Goal: Task Accomplishment & Management: Use online tool/utility

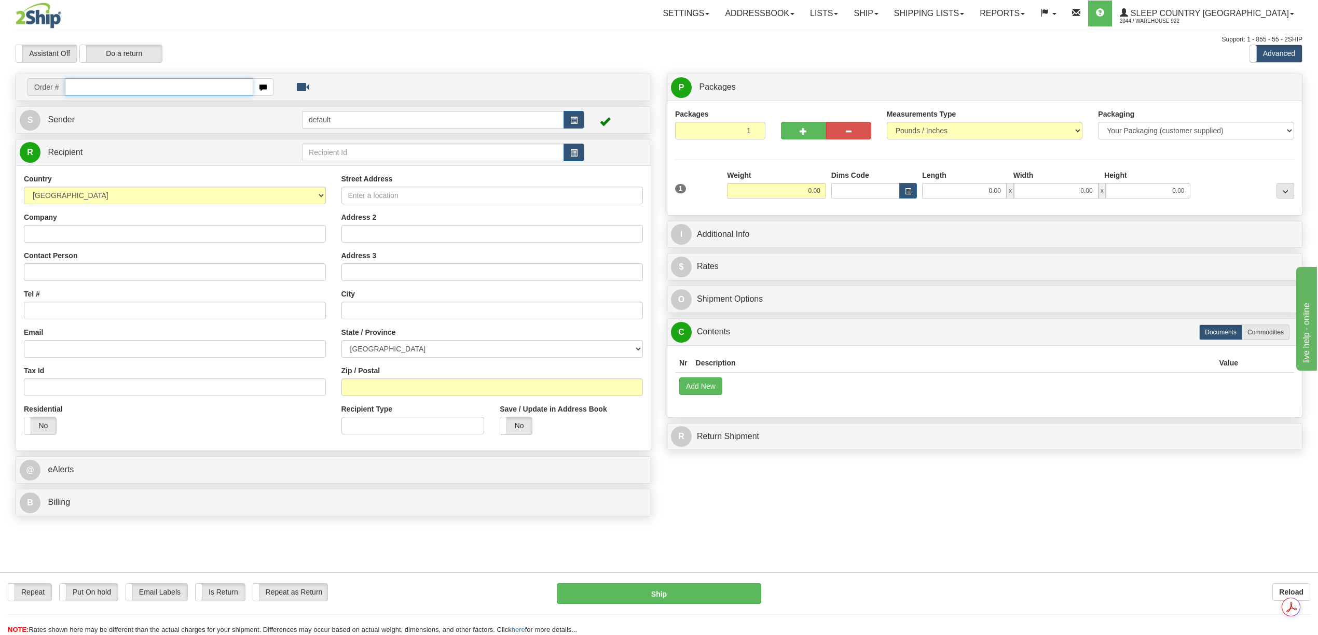
click at [96, 92] on input "text" at bounding box center [159, 87] width 188 height 18
paste input "9000H989071"
type input "9000H989071"
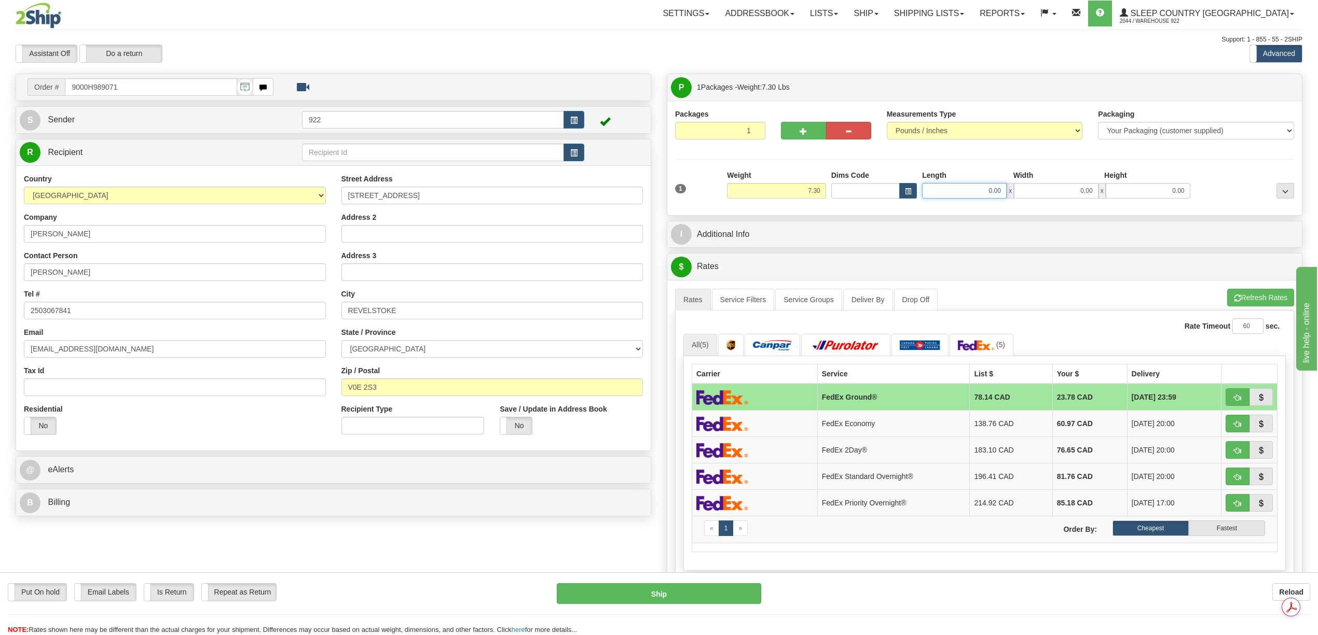
click at [987, 189] on input "0.00" at bounding box center [964, 191] width 85 height 16
type input "12.00"
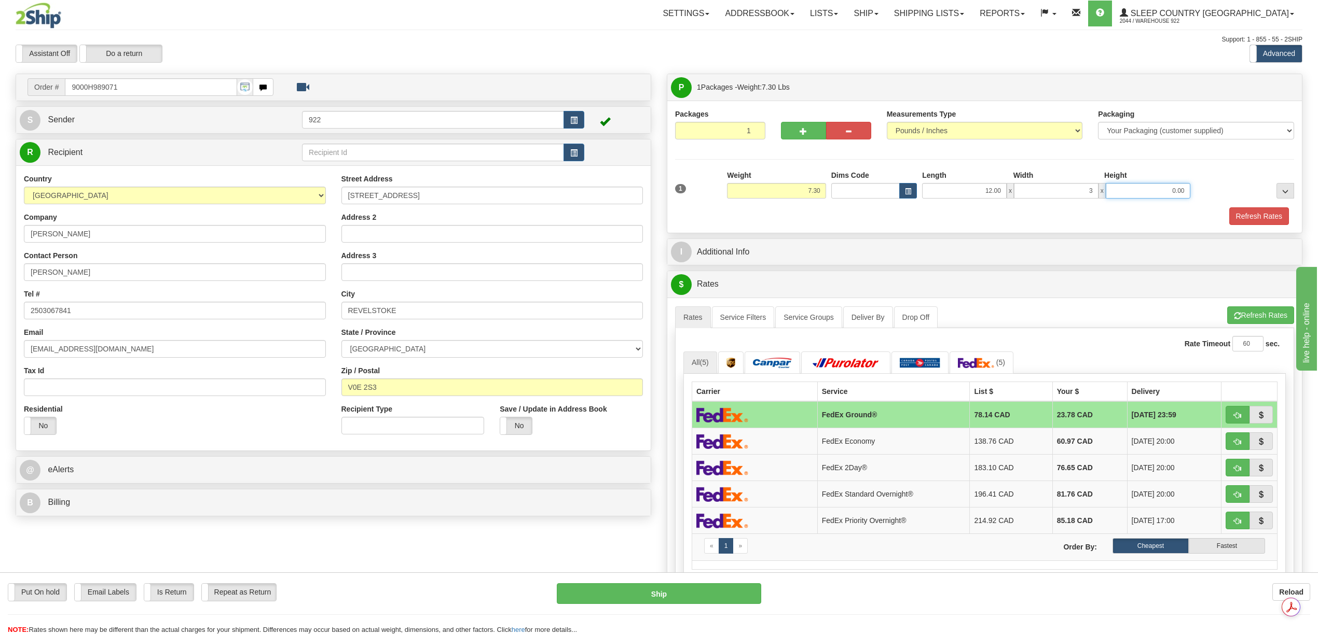
type input "3.00"
type input "12.00"
click at [1258, 217] on button "Refresh Rates" at bounding box center [1259, 216] width 60 height 18
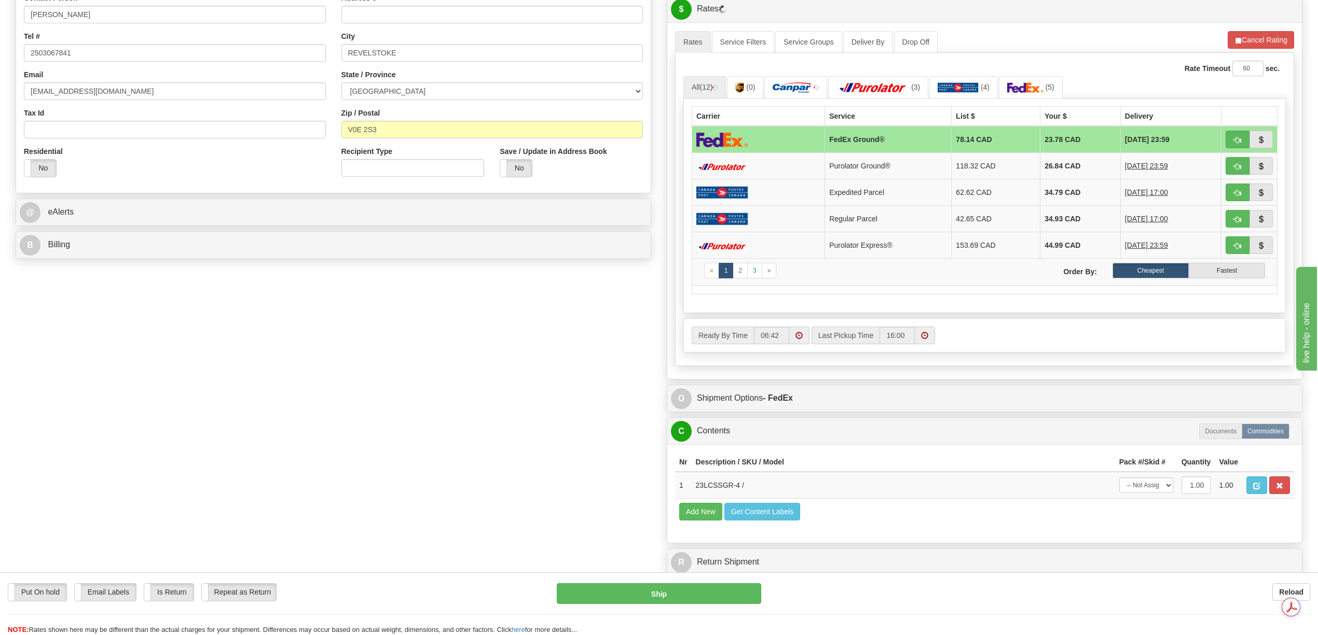
scroll to position [415, 0]
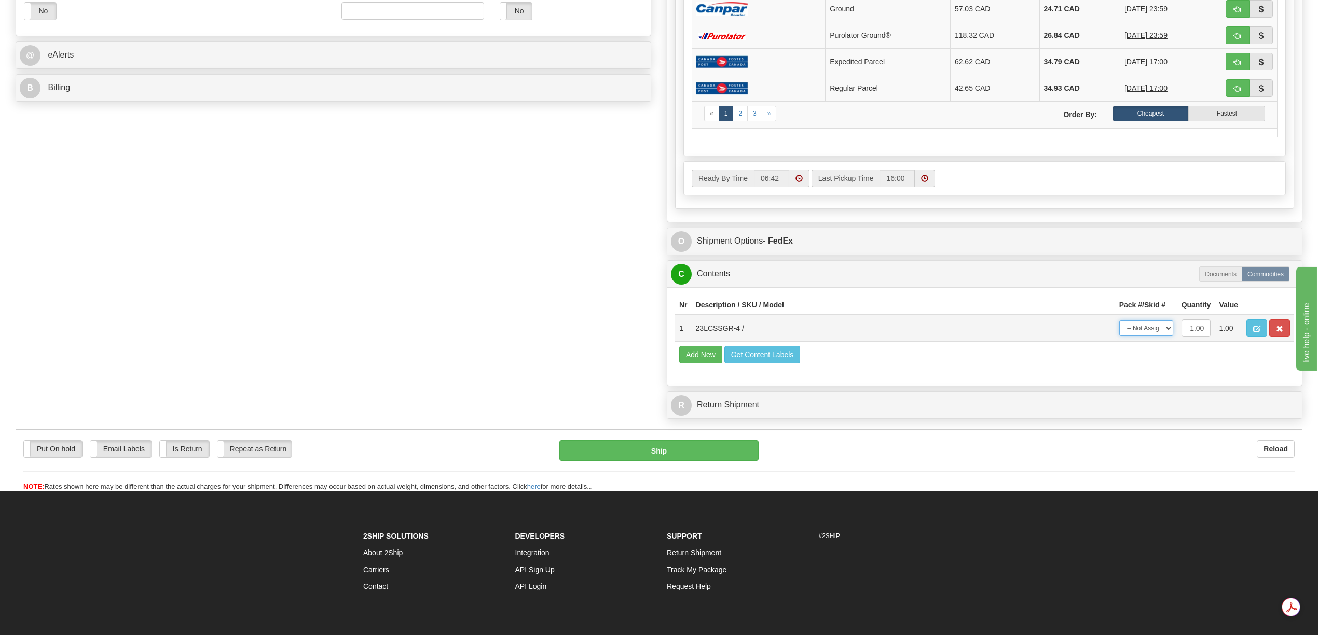
click at [1167, 336] on select "-- Not Assigned -- Package 1" at bounding box center [1146, 329] width 54 height 16
select select "0"
click at [1119, 336] on select "-- Not Assigned -- Package 1" at bounding box center [1146, 329] width 54 height 16
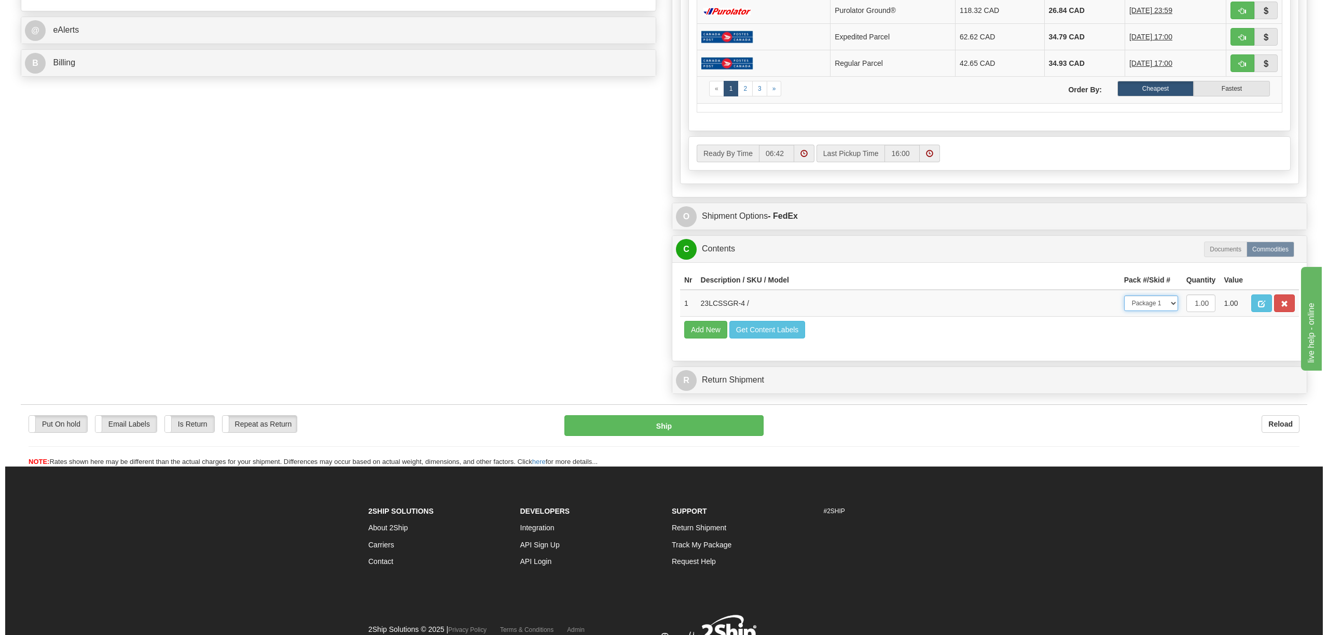
scroll to position [484, 0]
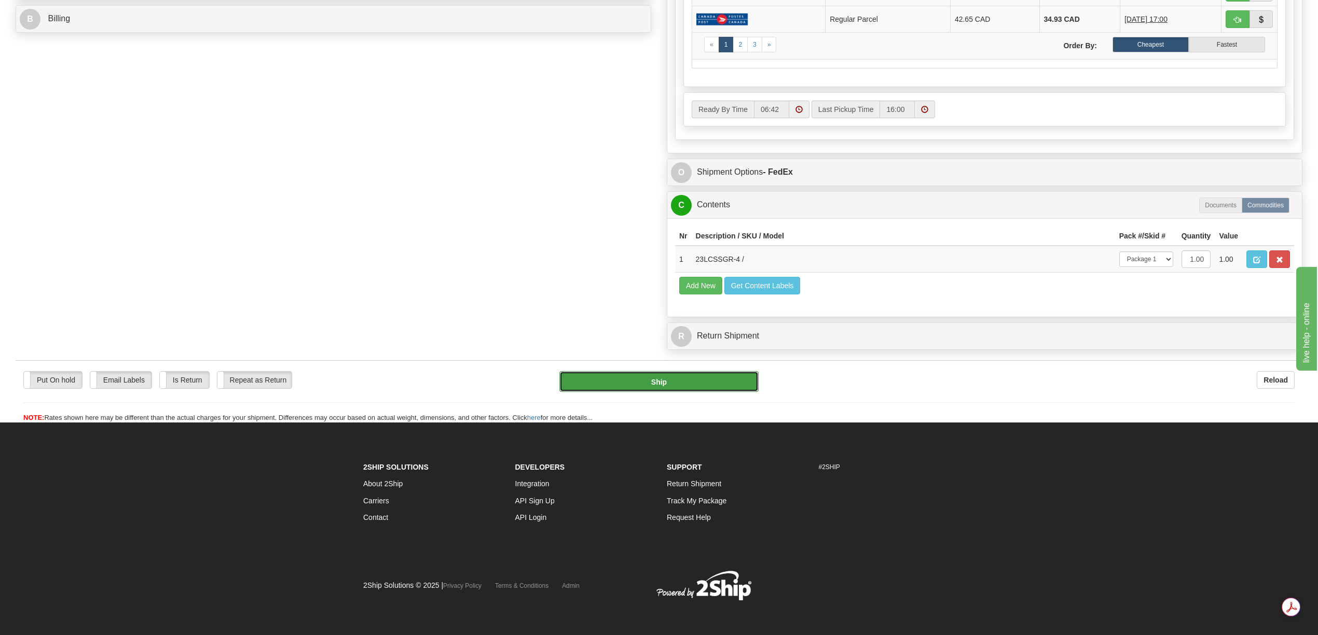
click at [715, 392] on button "Ship" at bounding box center [658, 381] width 199 height 21
type input "92"
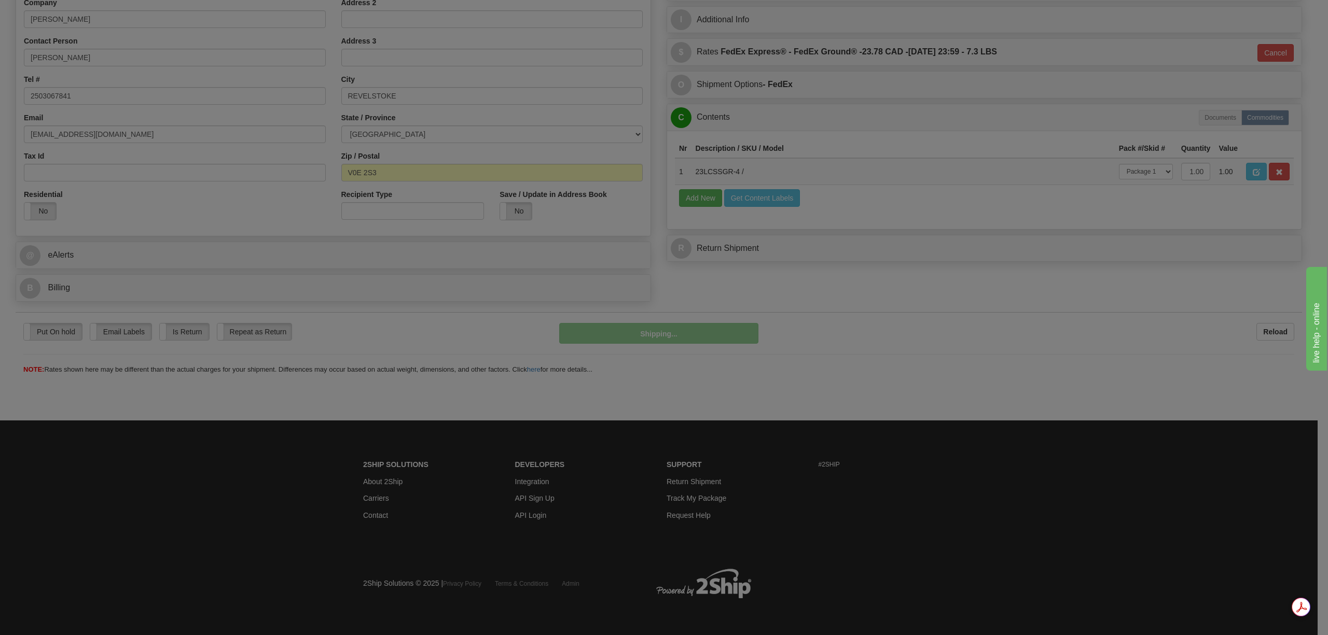
scroll to position [215, 0]
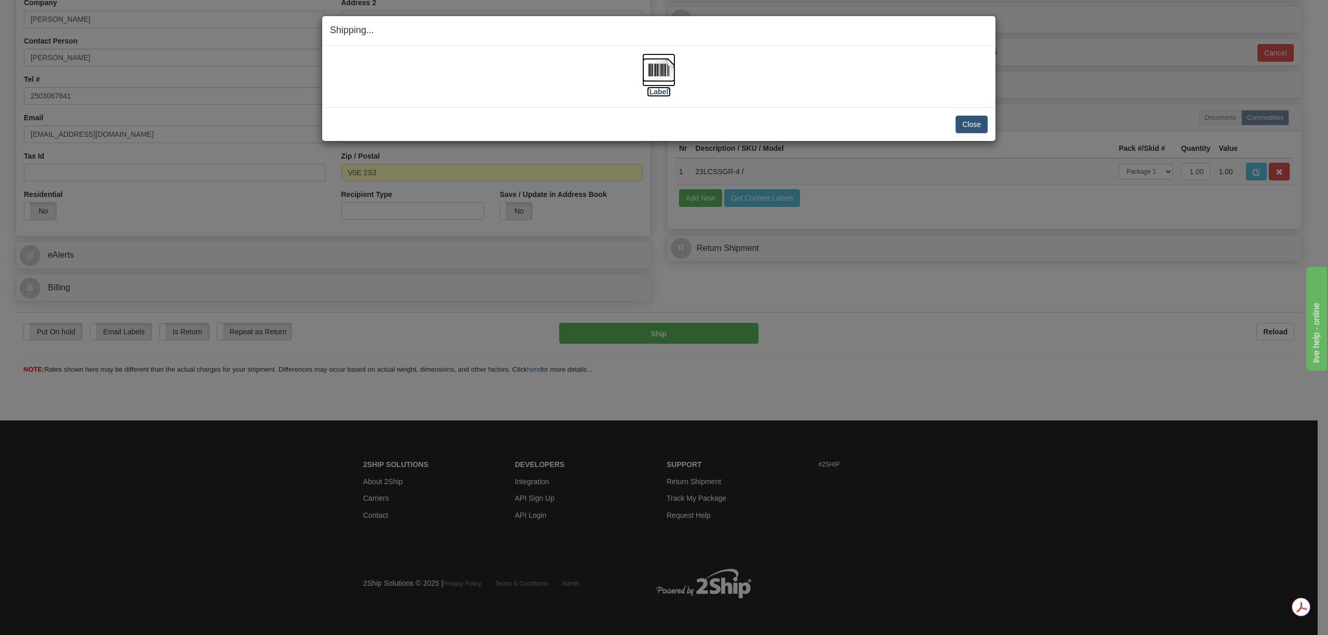
click at [666, 73] on img at bounding box center [658, 69] width 33 height 33
click at [965, 120] on button "Close" at bounding box center [972, 125] width 32 height 18
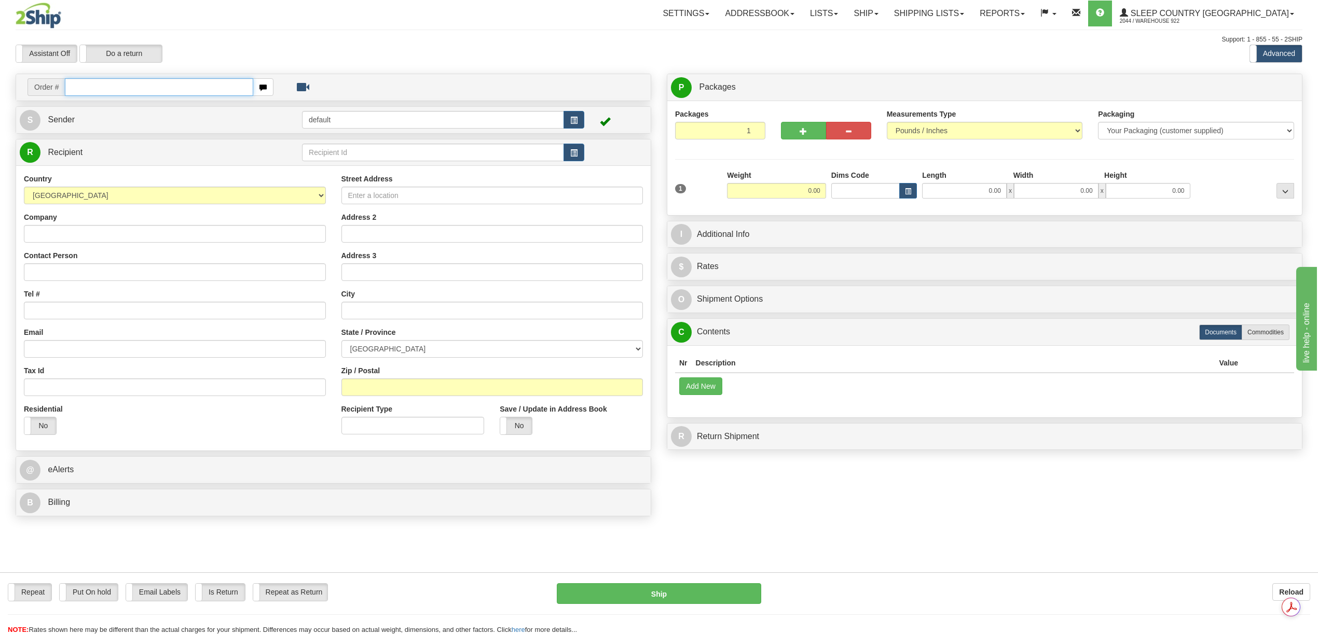
click at [105, 79] on input "text" at bounding box center [159, 87] width 188 height 18
paste input "9000H992176"
type input "9000H992176"
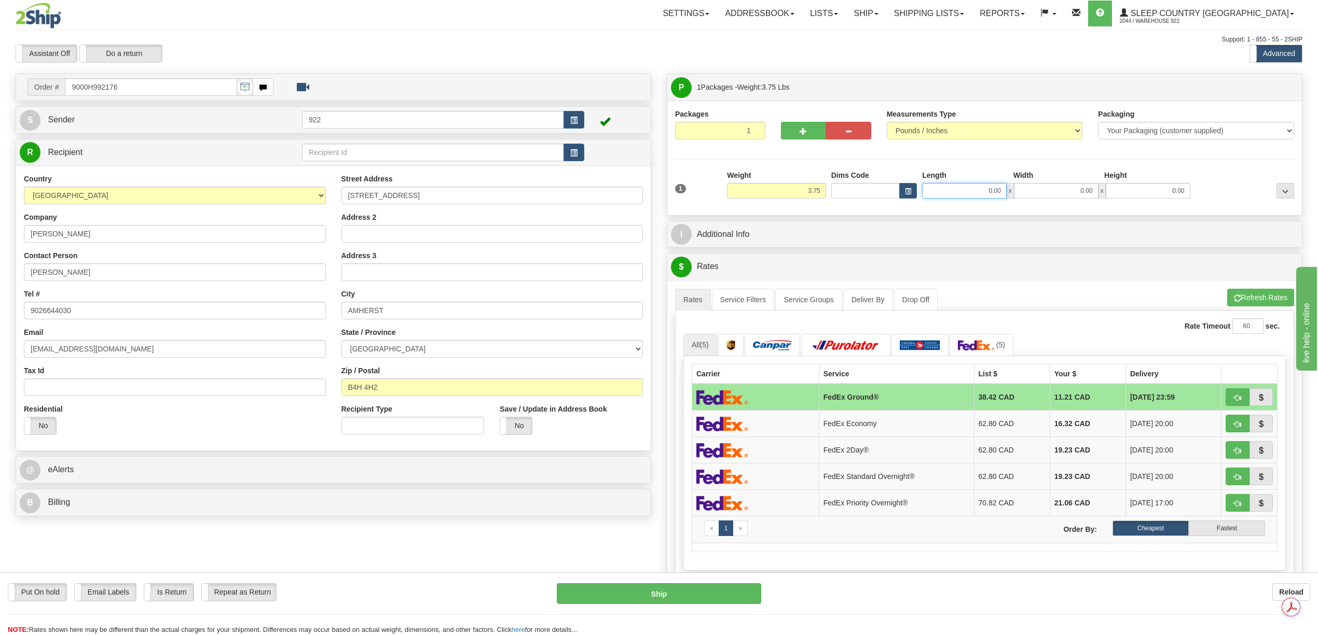
click at [978, 193] on input "0.00" at bounding box center [964, 191] width 85 height 16
type input "12.00"
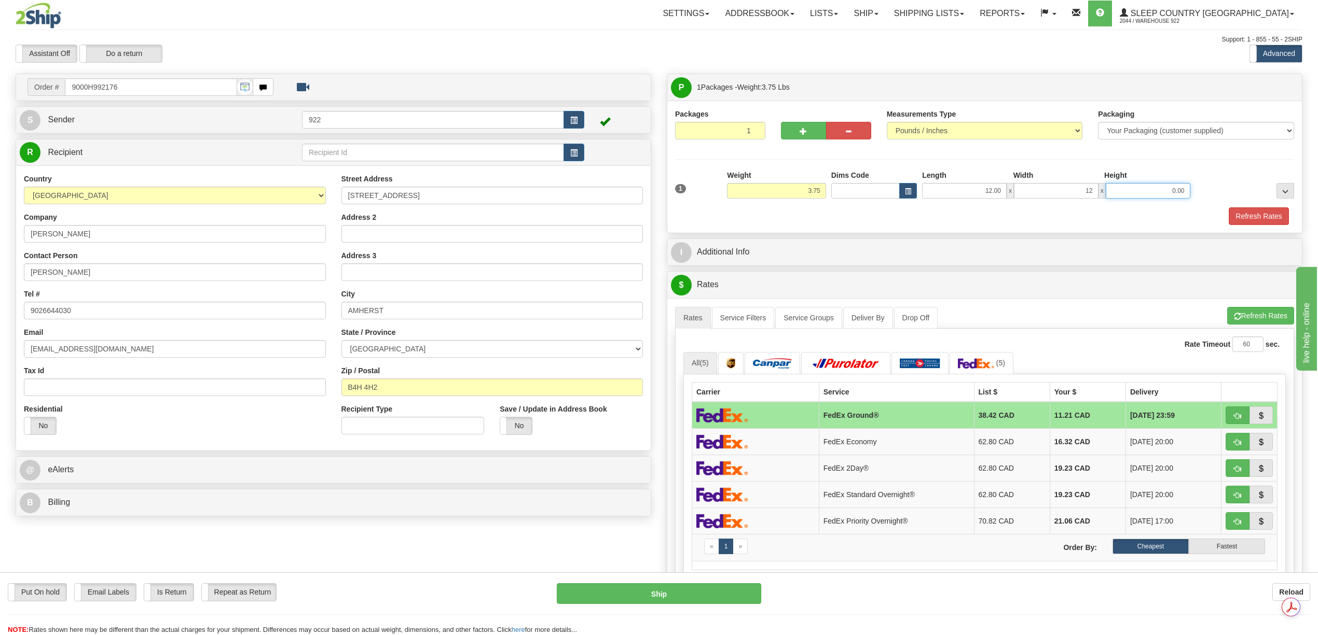
type input "12.00"
click at [1246, 218] on button "Refresh Rates" at bounding box center [1259, 216] width 60 height 18
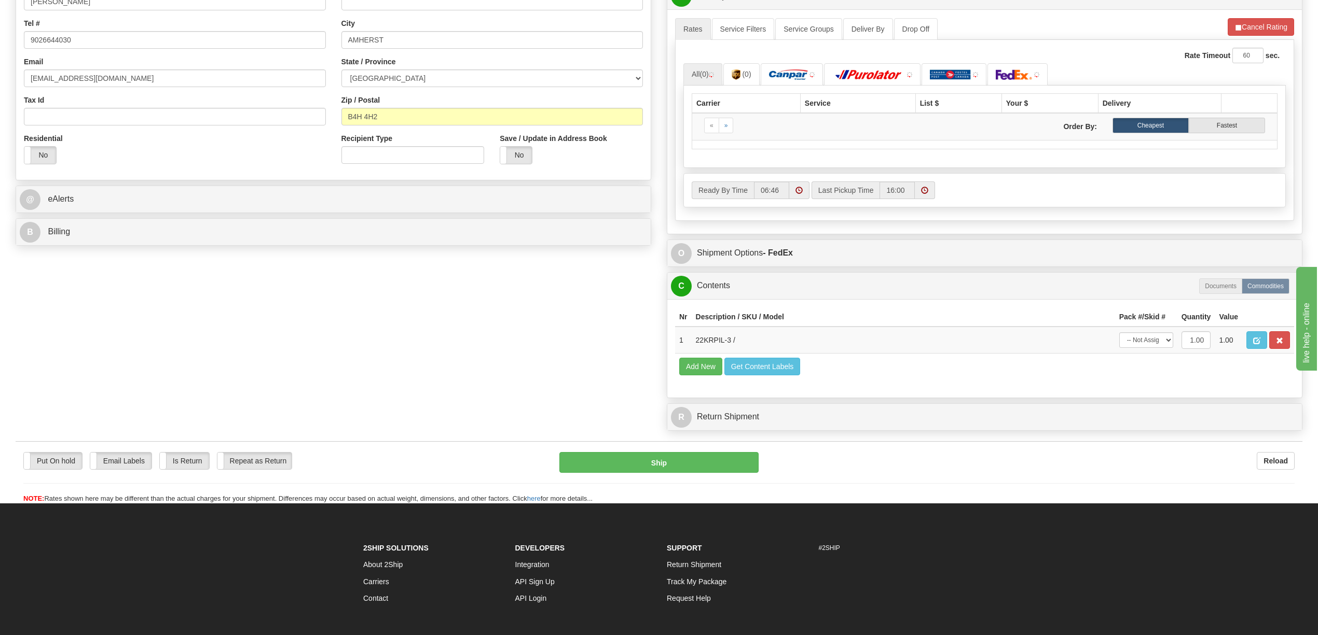
scroll to position [276, 0]
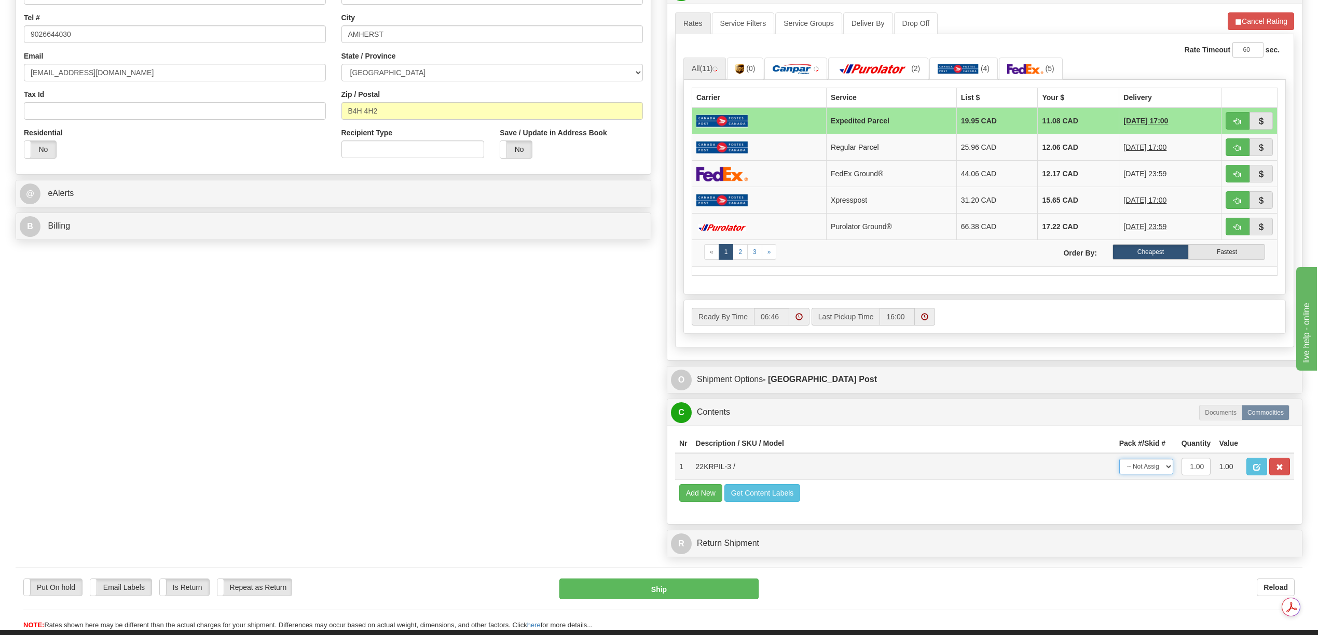
click at [1165, 475] on select "-- Not Assigned -- Package 1" at bounding box center [1146, 467] width 54 height 16
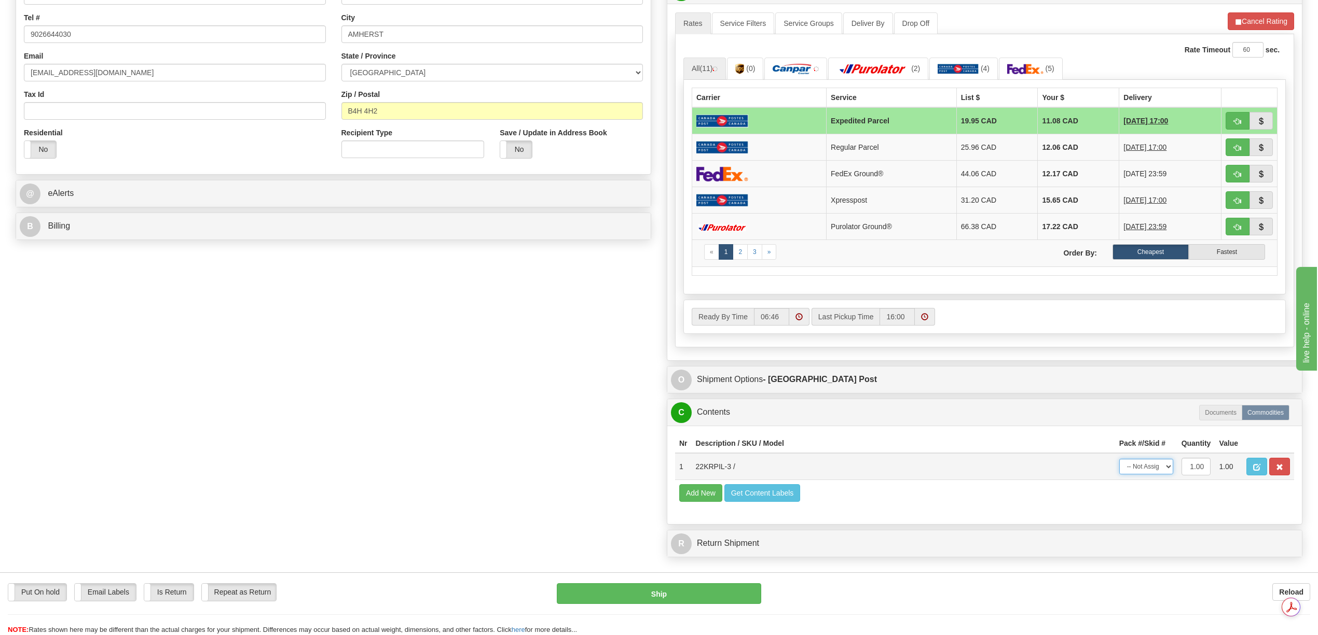
select select "0"
click at [1119, 475] on select "-- Not Assigned -- Package 1" at bounding box center [1146, 467] width 54 height 16
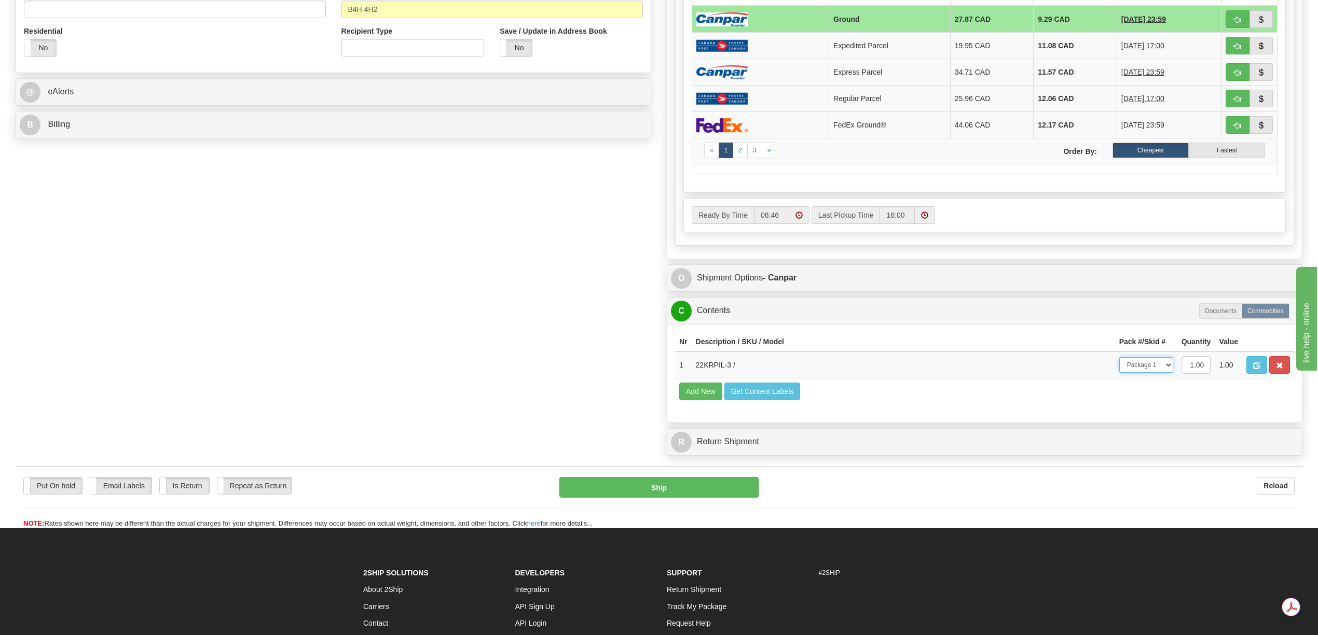
scroll to position [515, 0]
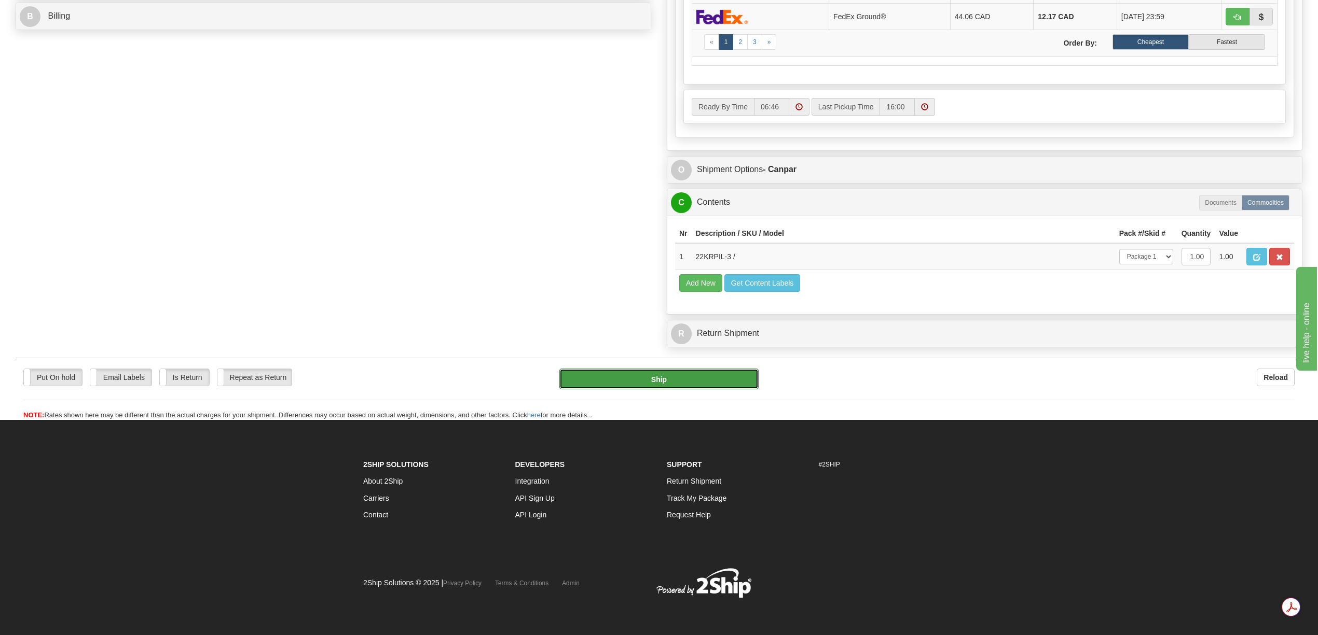
click at [675, 376] on button "Ship" at bounding box center [658, 379] width 199 height 21
type input "1"
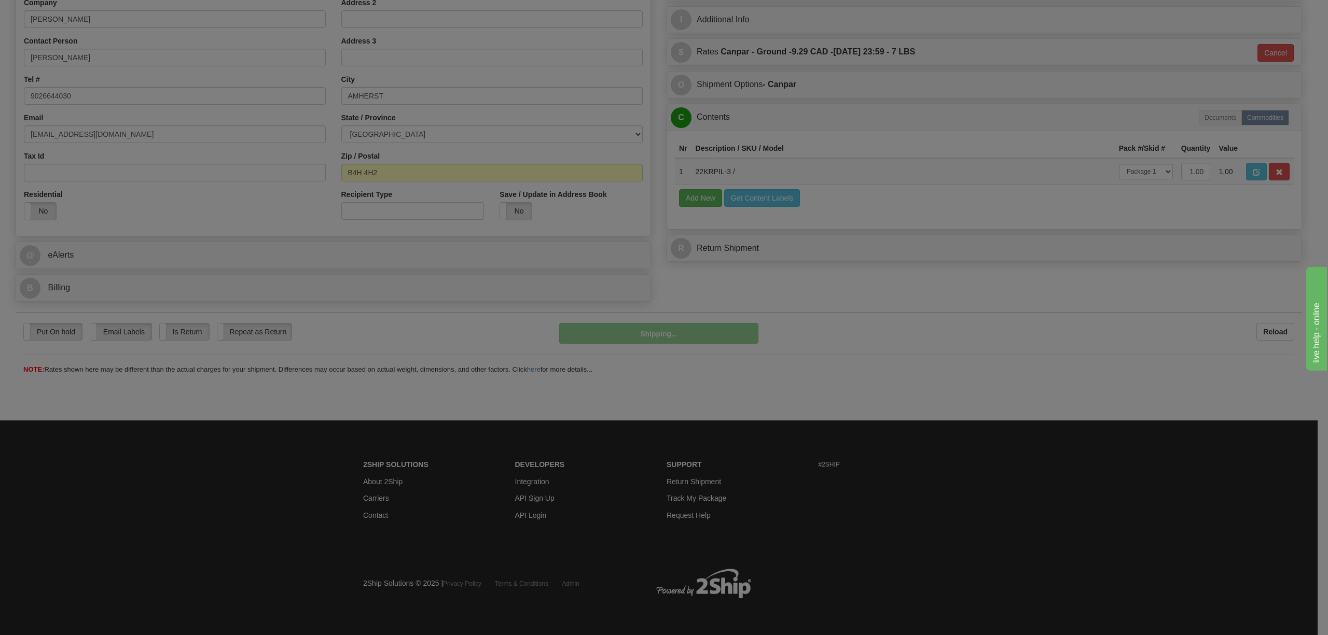
scroll to position [215, 0]
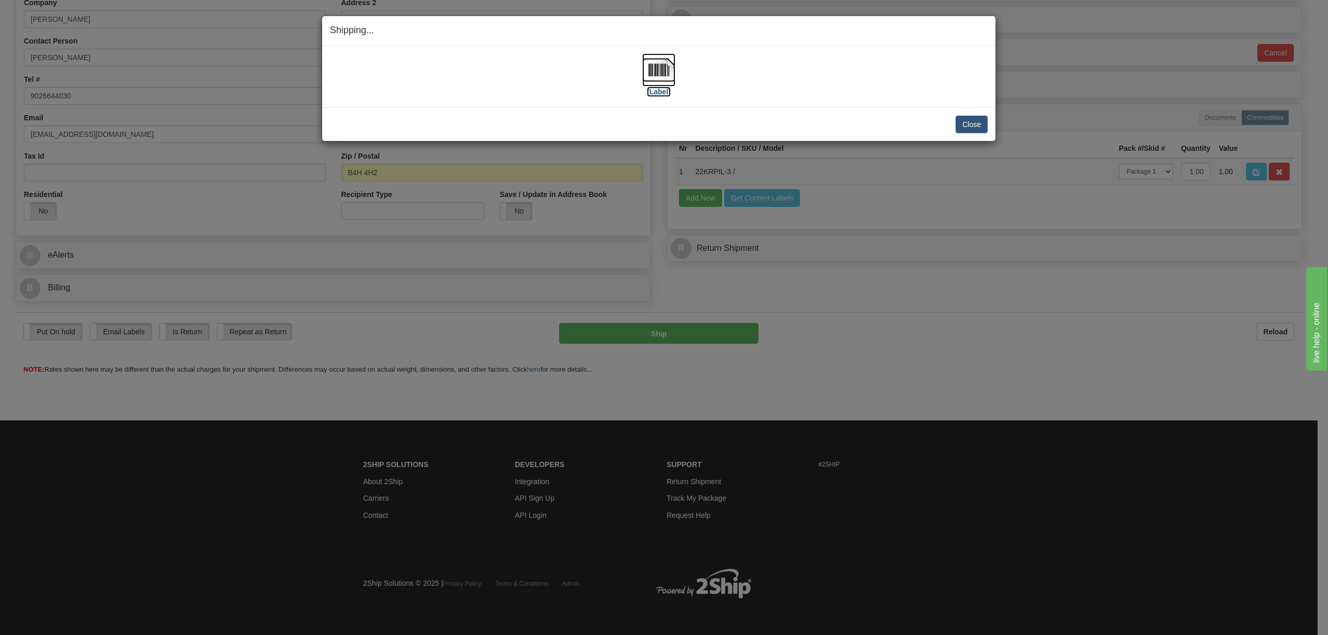
click at [659, 65] on img at bounding box center [658, 69] width 33 height 33
click at [970, 130] on button "Close" at bounding box center [972, 125] width 32 height 18
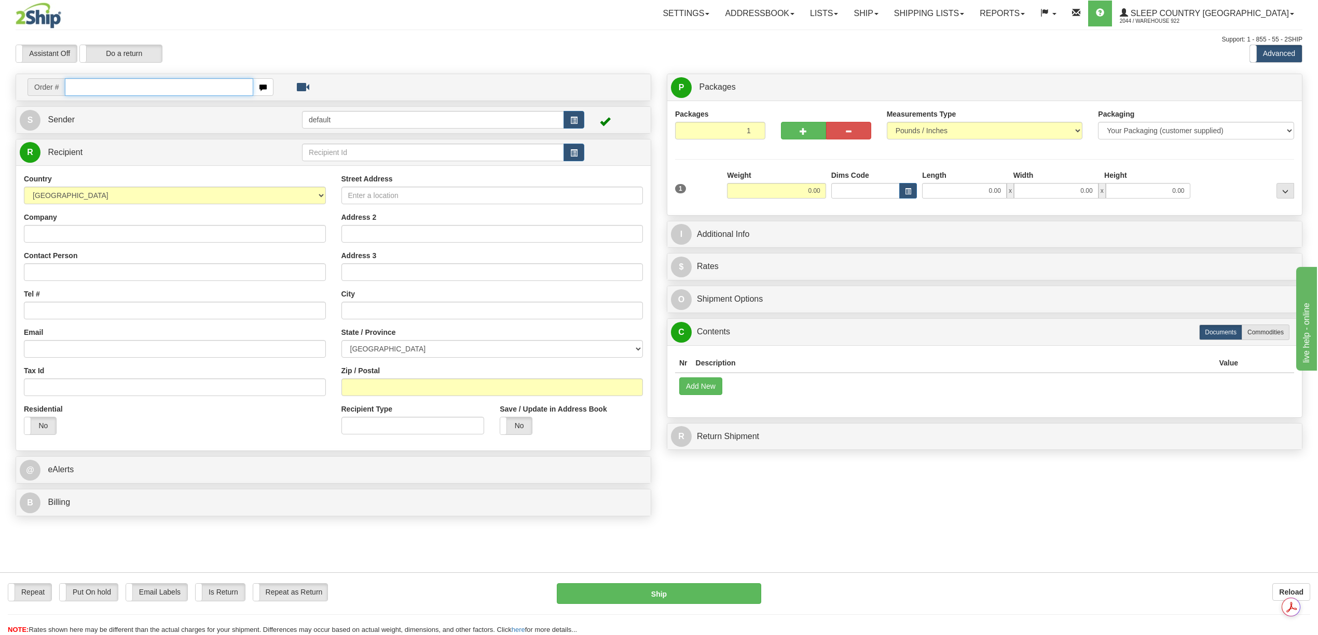
drag, startPoint x: 176, startPoint y: 95, endPoint x: 165, endPoint y: 94, distance: 11.5
click at [175, 95] on input "text" at bounding box center [159, 87] width 188 height 18
paste input "9000H992208"
type input "9000H992208"
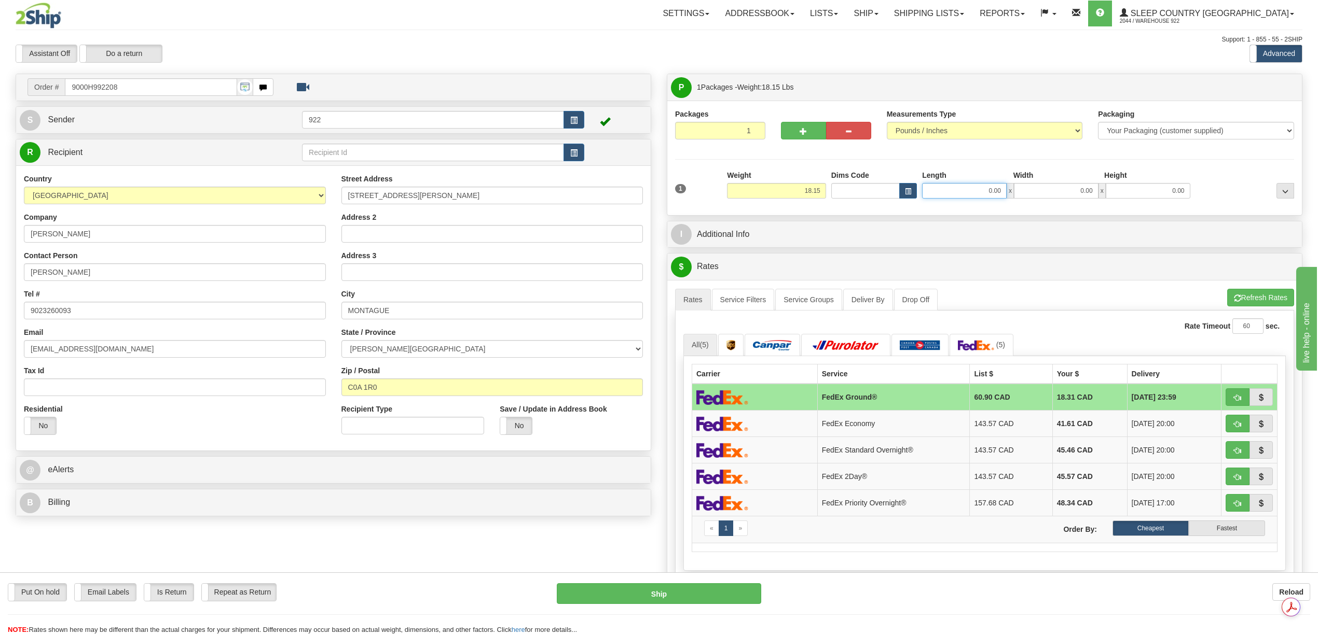
click at [996, 195] on input "0.00" at bounding box center [964, 191] width 85 height 16
type input "24.00"
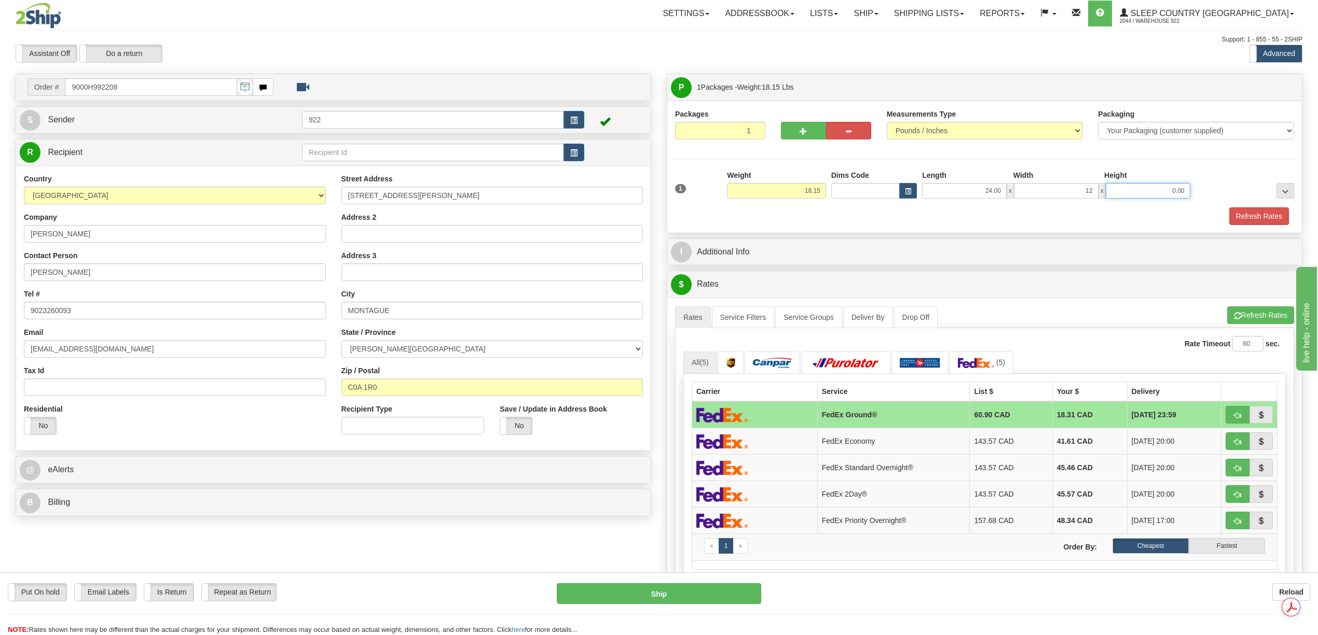
type input "12.00"
click at [1245, 216] on button "Refresh Rates" at bounding box center [1259, 216] width 60 height 18
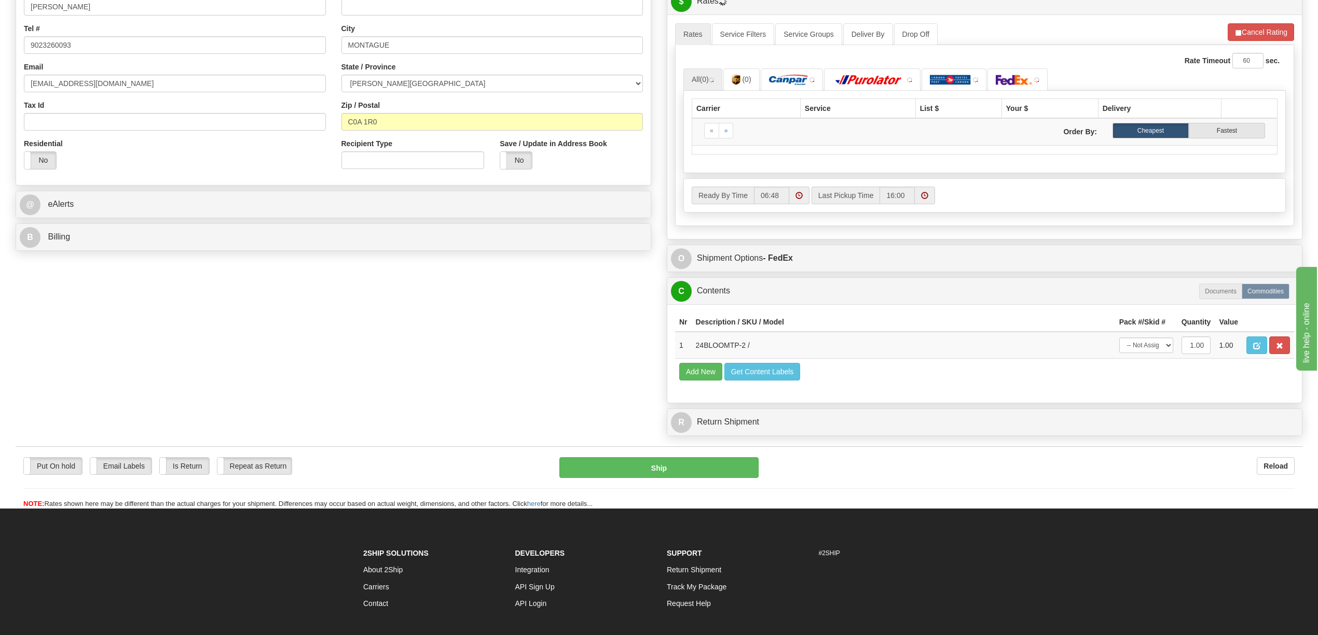
scroll to position [276, 0]
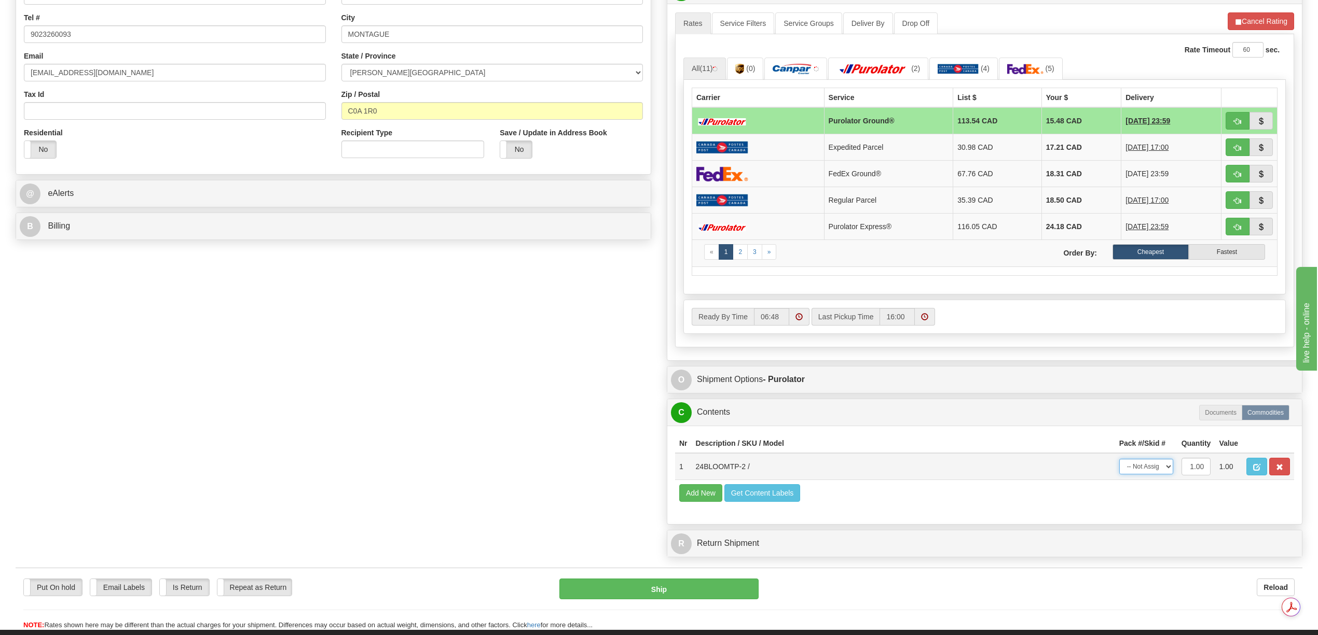
click at [1168, 475] on select "-- Not Assigned -- Package 1" at bounding box center [1146, 467] width 54 height 16
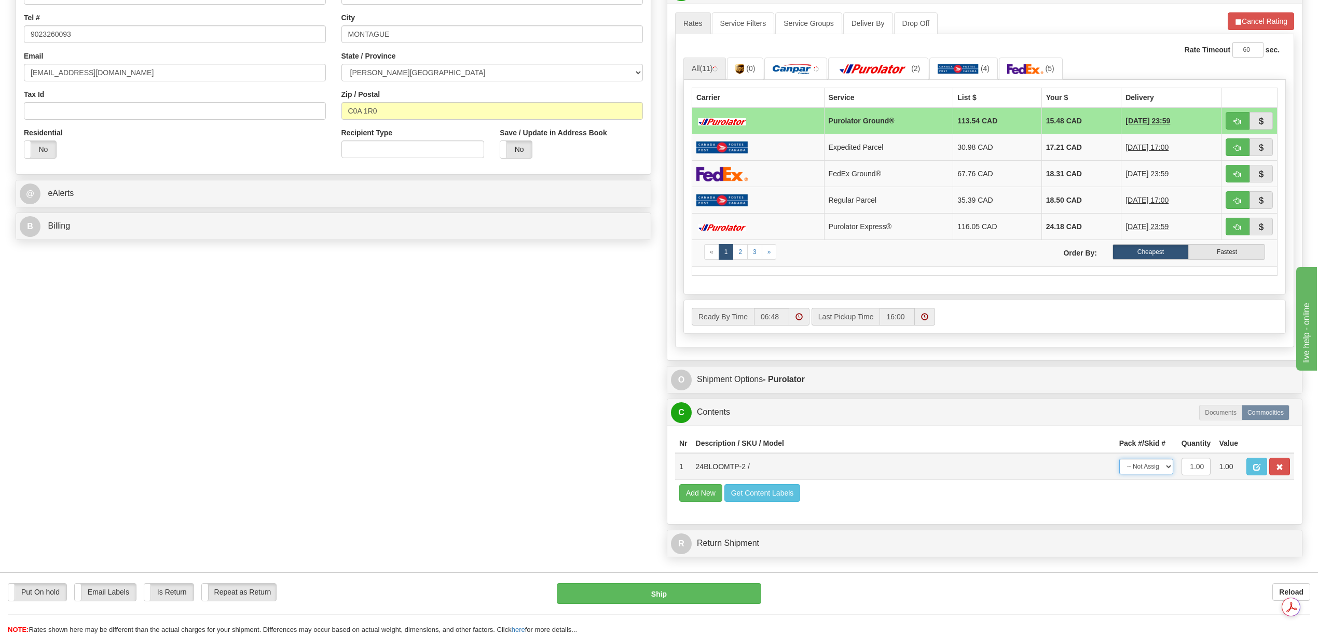
select select "0"
click at [1119, 475] on select "-- Not Assigned -- Package 1" at bounding box center [1146, 467] width 54 height 16
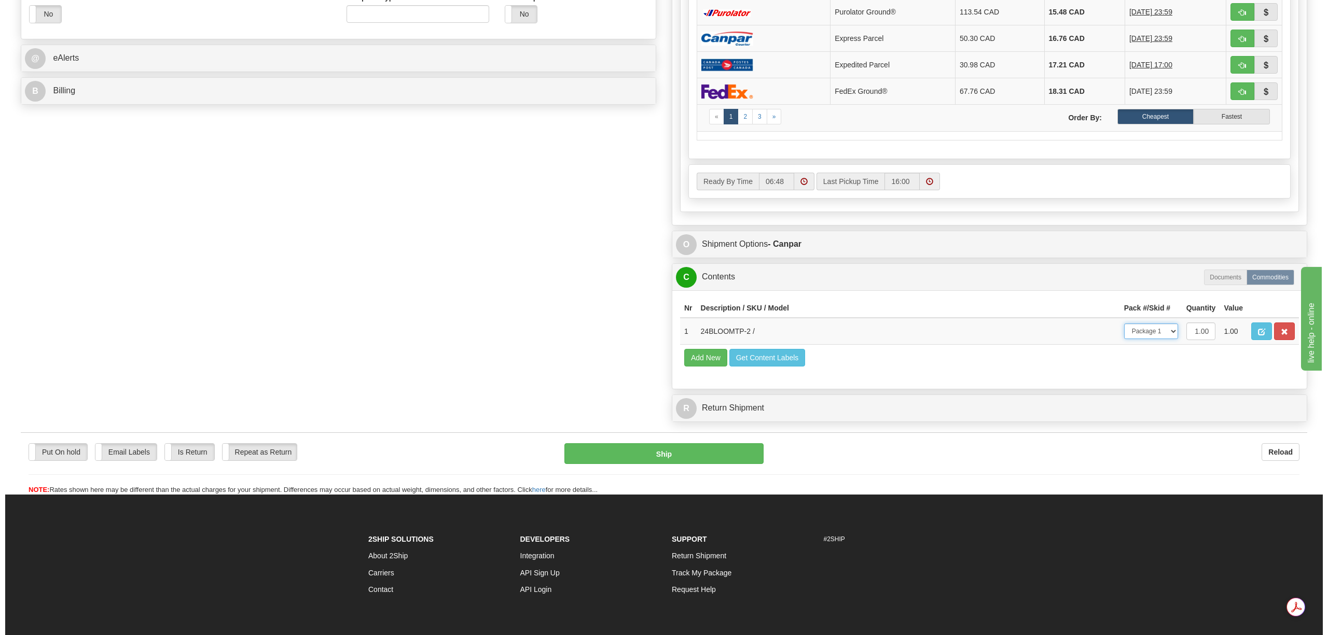
scroll to position [415, 0]
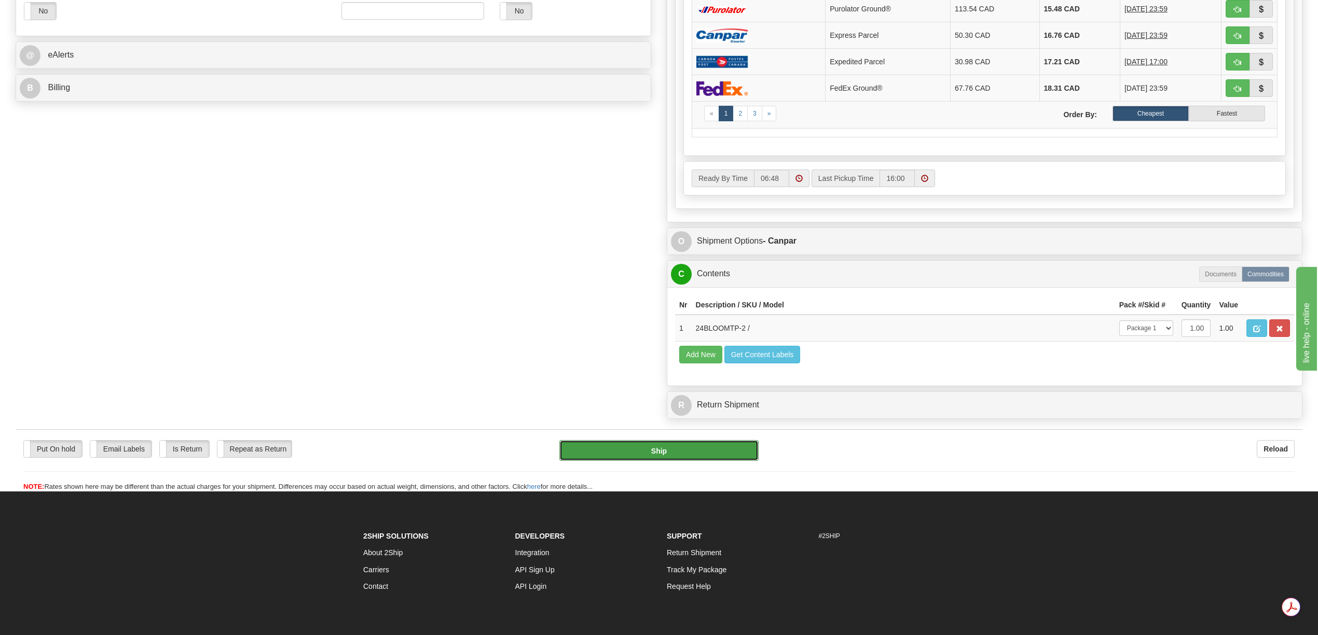
click at [718, 461] on button "Ship" at bounding box center [658, 450] width 199 height 21
type input "1"
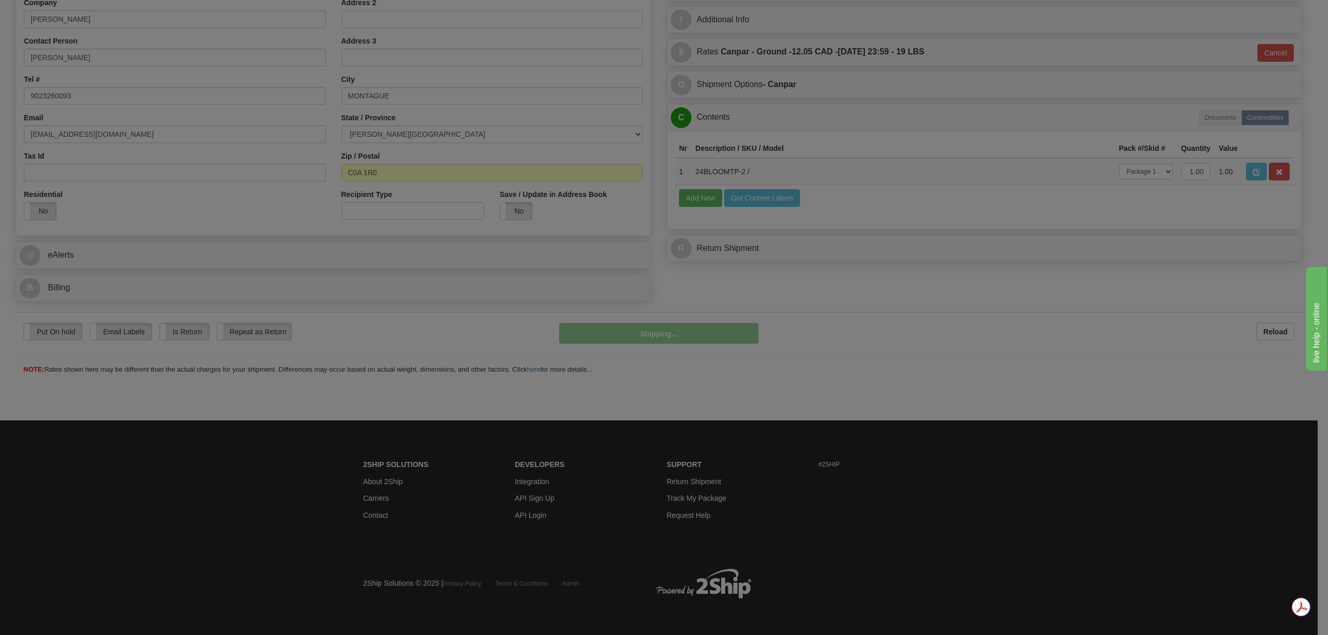
scroll to position [215, 0]
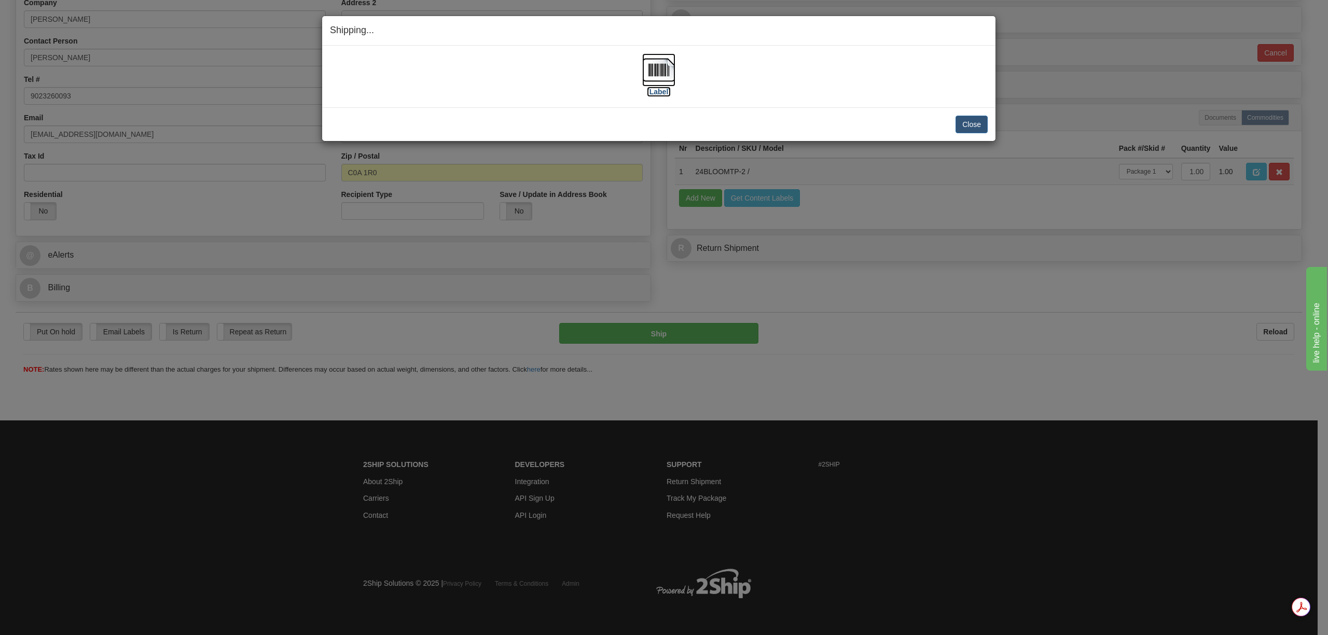
click at [662, 66] on img at bounding box center [658, 69] width 33 height 33
click at [976, 127] on button "Close" at bounding box center [972, 125] width 32 height 18
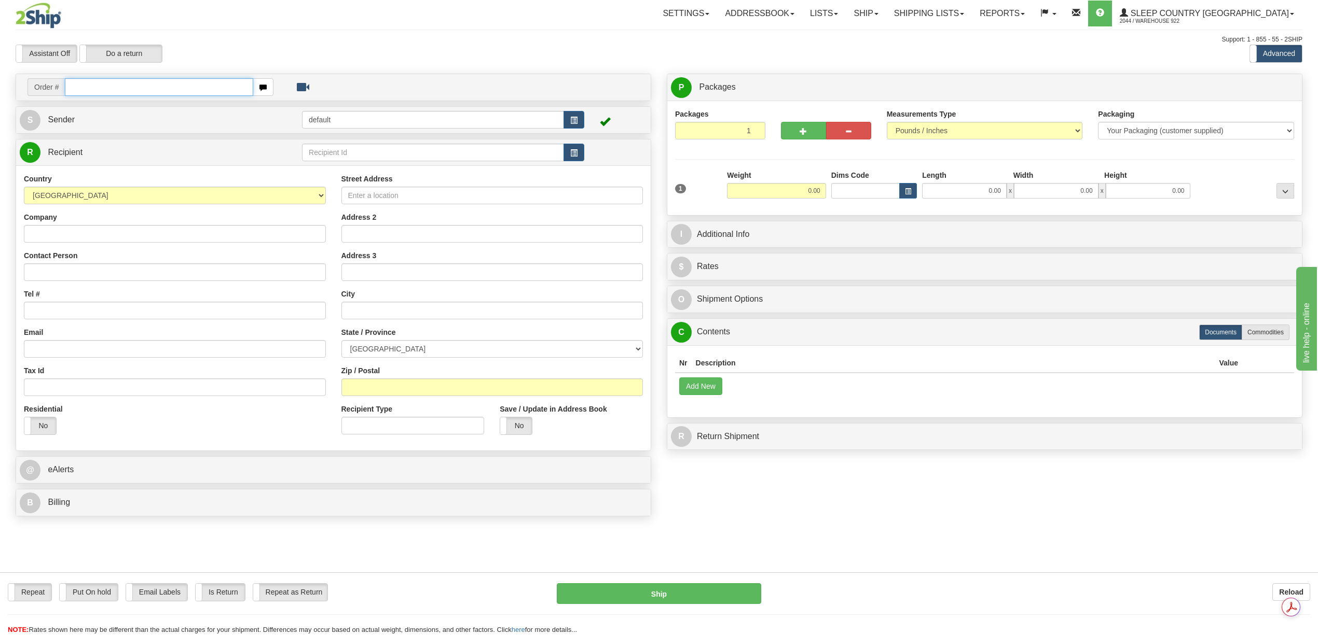
click at [128, 84] on input "text" at bounding box center [159, 87] width 188 height 18
paste input "9000H993003"
type input "9000H993003"
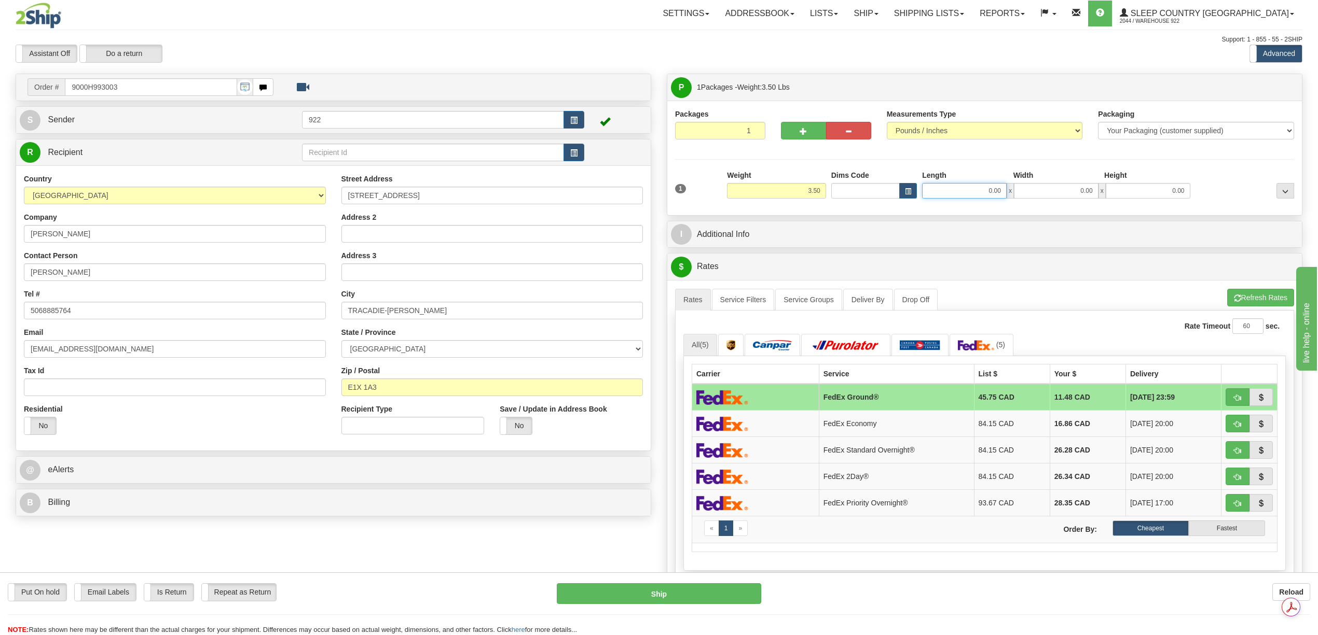
click at [982, 189] on input "0.00" at bounding box center [964, 191] width 85 height 16
type input "12.00"
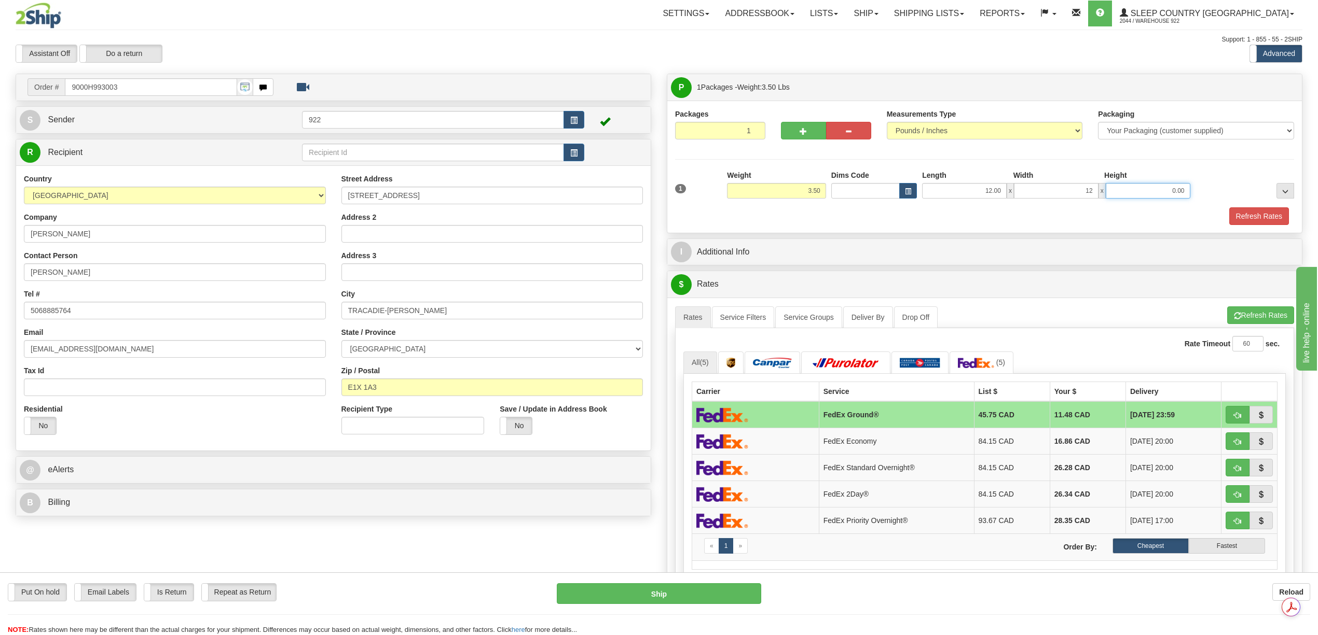
type input "12.00"
click at [1239, 222] on button "Refresh Rates" at bounding box center [1259, 216] width 60 height 18
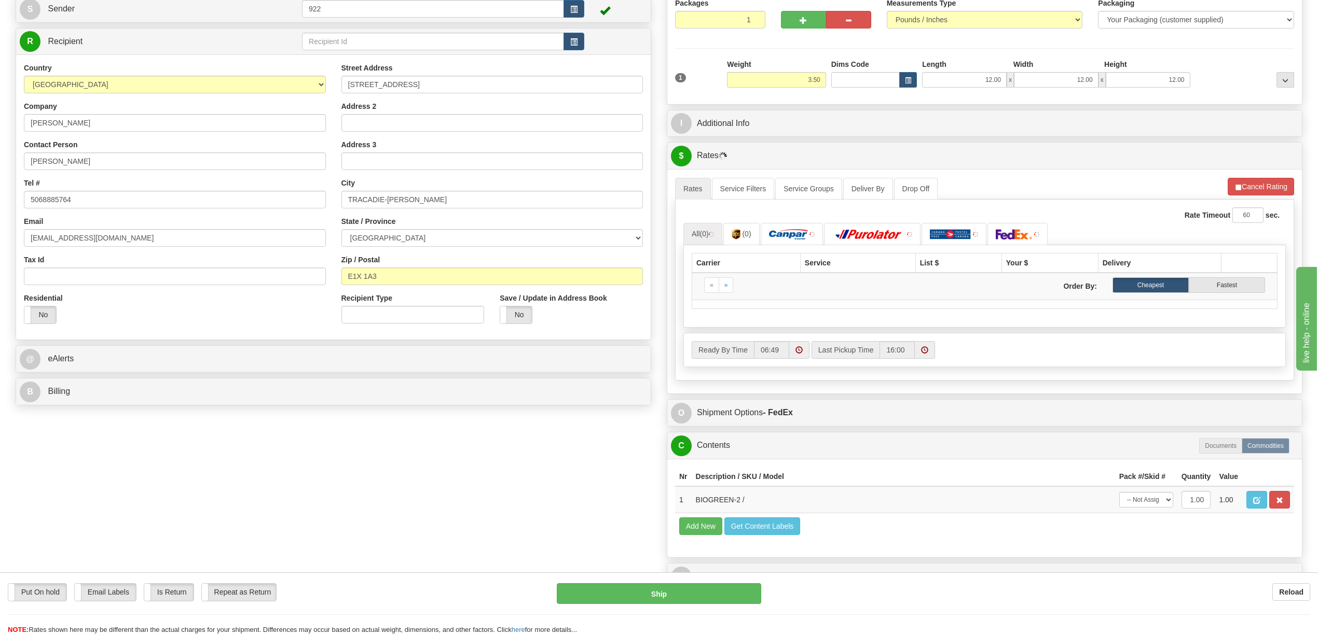
scroll to position [345, 0]
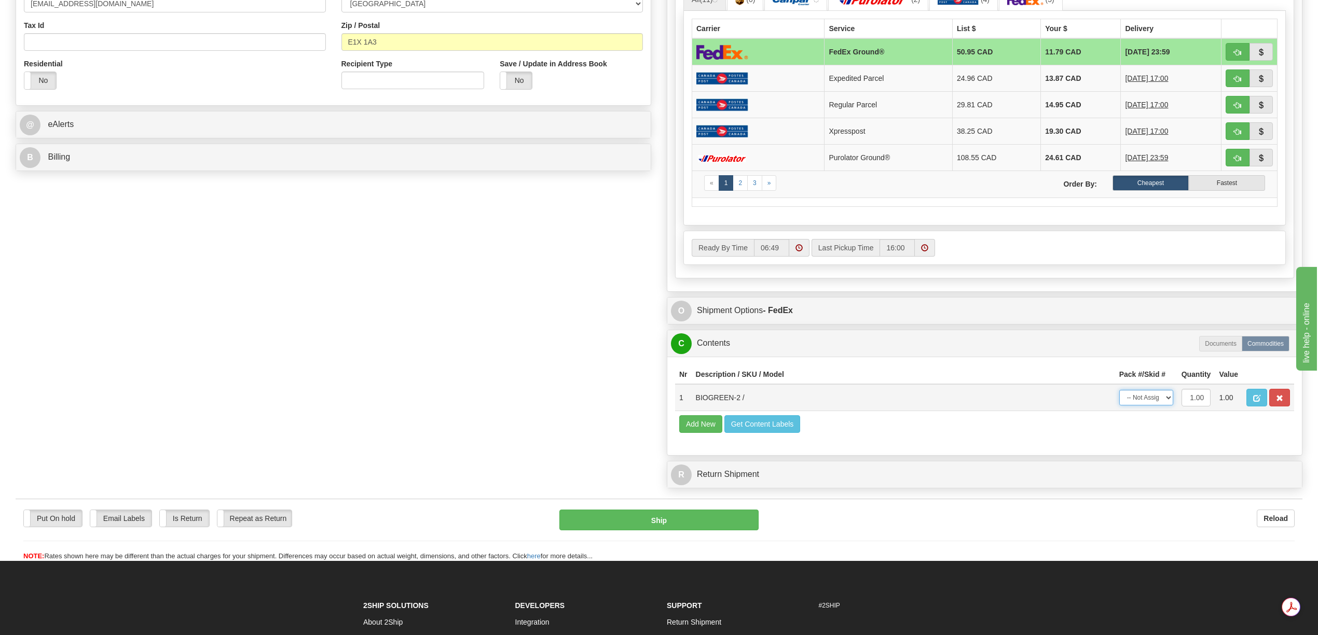
click at [1165, 406] on select "-- Not Assigned -- Package 1" at bounding box center [1146, 398] width 54 height 16
select select "0"
click at [1119, 406] on select "-- Not Assigned -- Package 1" at bounding box center [1146, 398] width 54 height 16
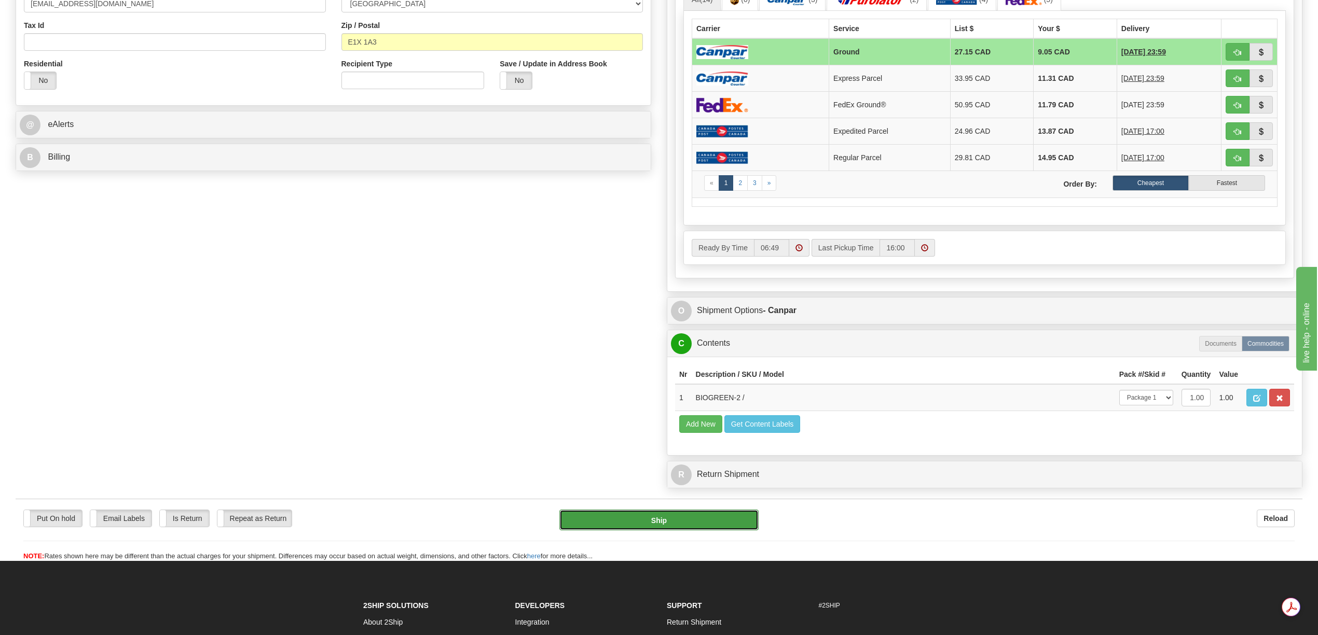
click at [694, 531] on button "Ship" at bounding box center [658, 520] width 199 height 21
type input "1"
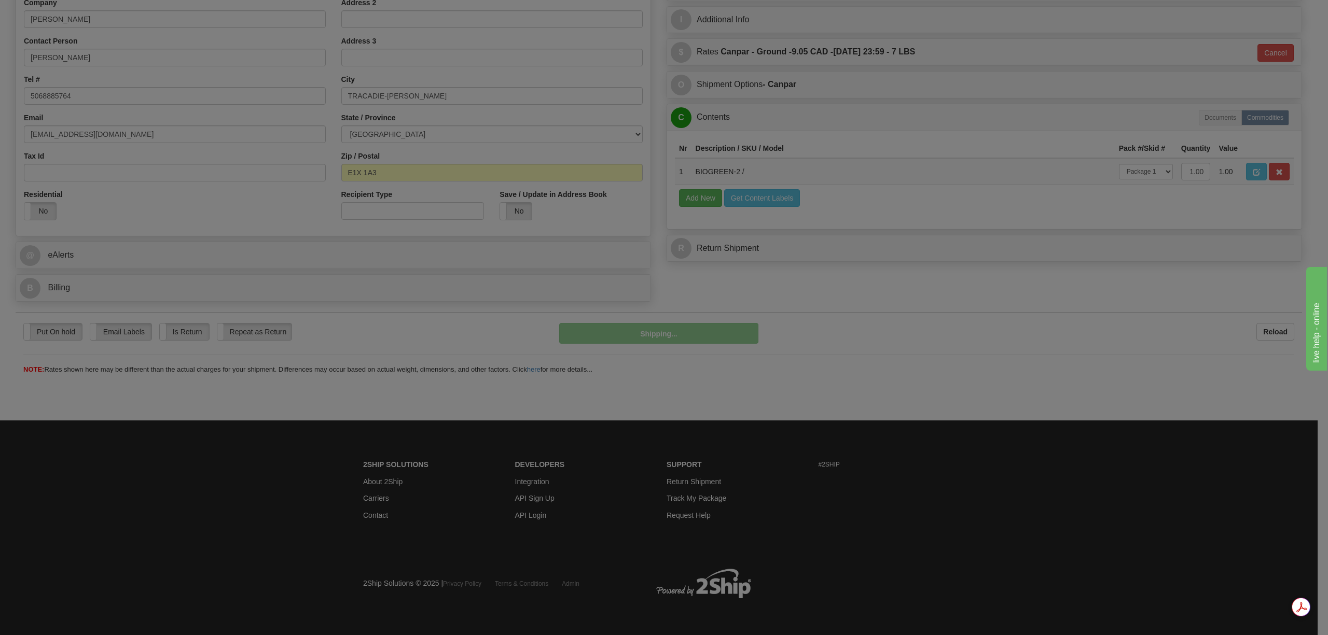
scroll to position [215, 0]
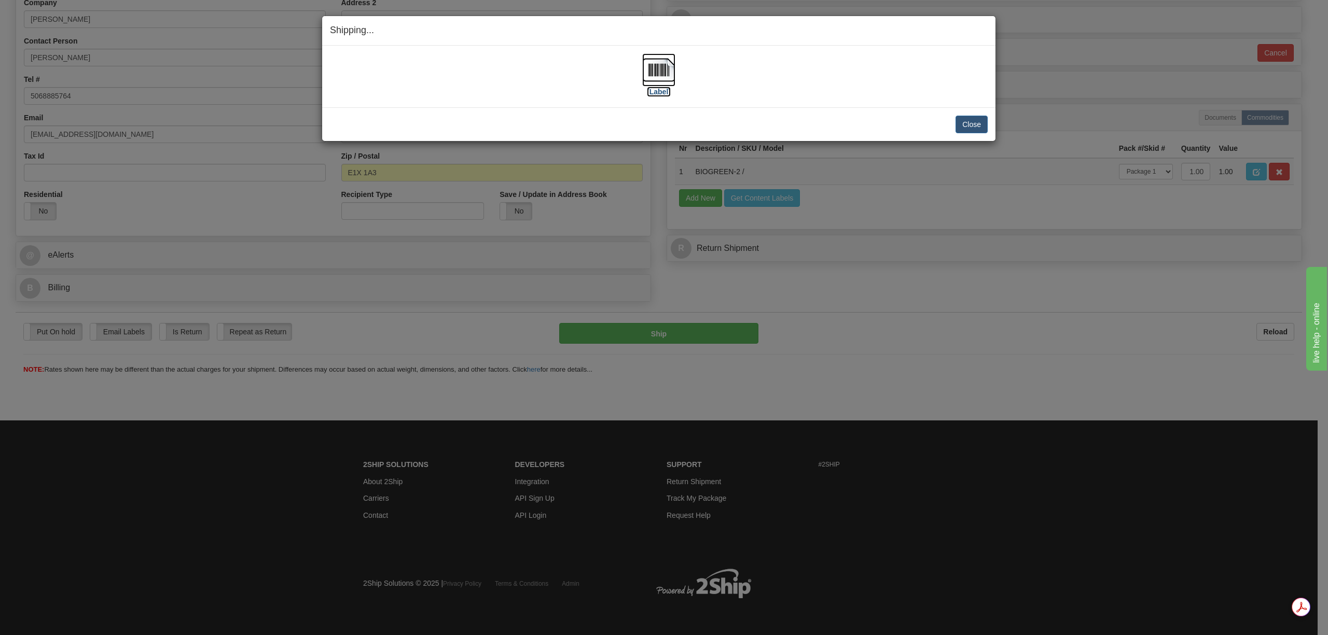
click at [658, 62] on img at bounding box center [658, 69] width 33 height 33
click at [966, 123] on button "Close" at bounding box center [972, 125] width 32 height 18
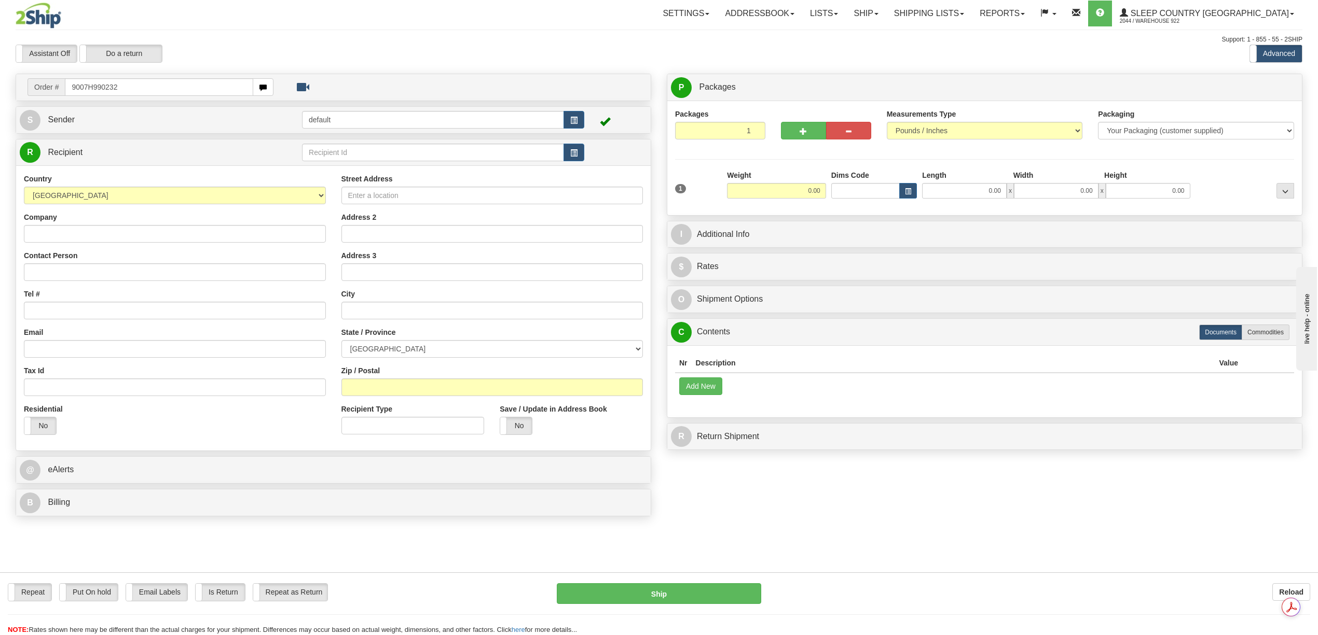
type input "9007H990232"
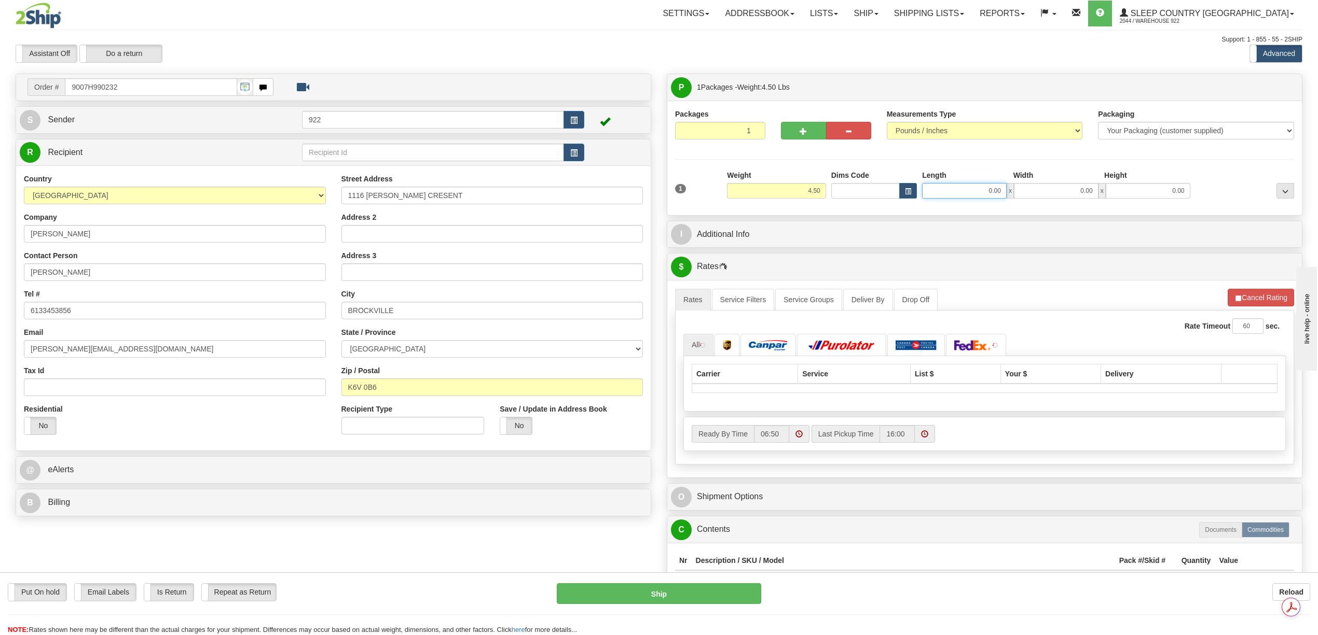
click at [986, 189] on input "0.00" at bounding box center [964, 191] width 85 height 16
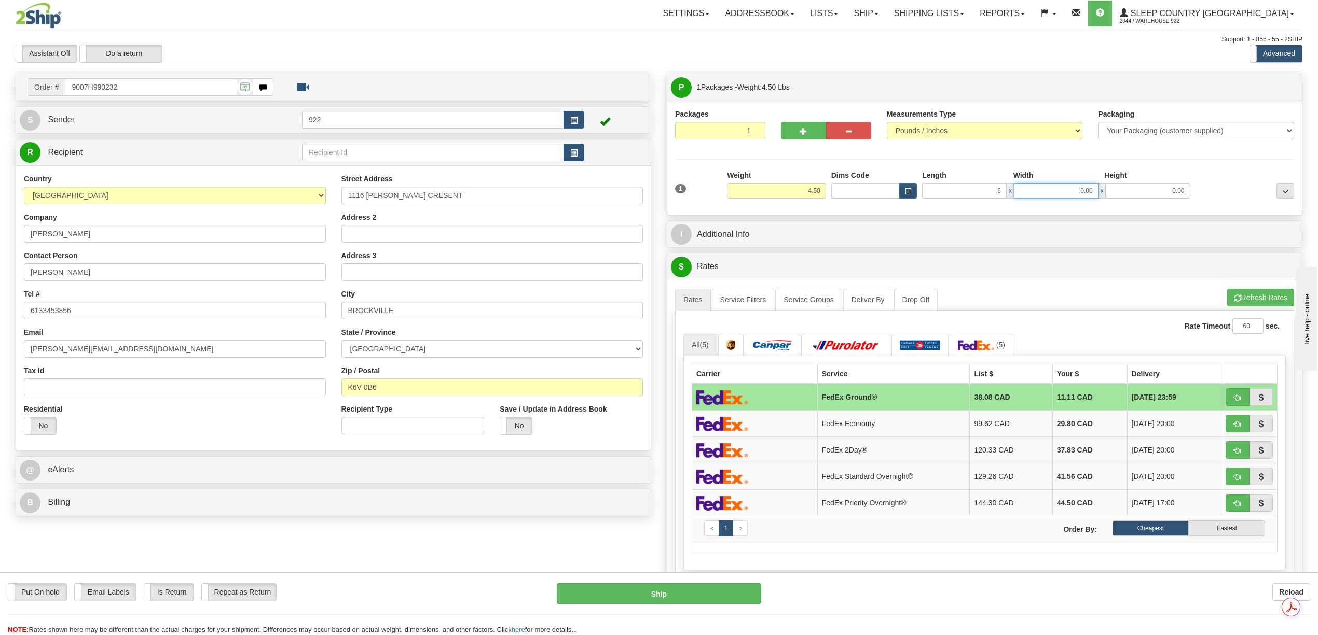
type input "6.00"
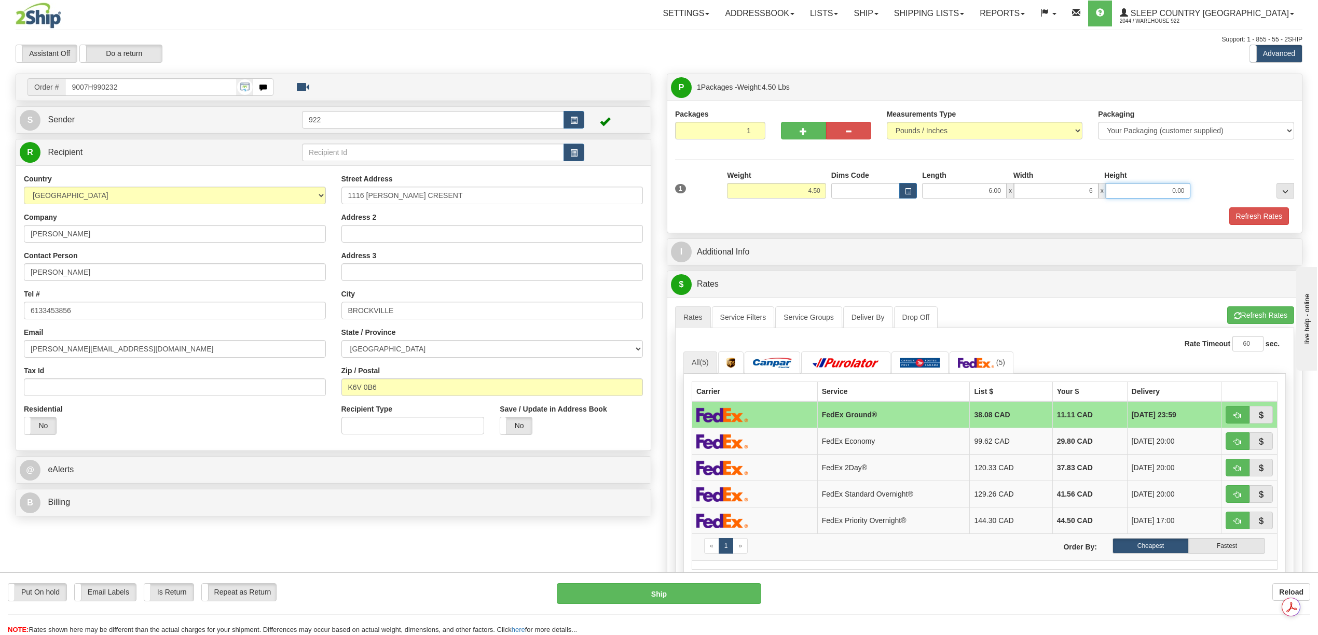
type input "6.00"
click at [1256, 220] on button "Refresh Rates" at bounding box center [1259, 216] width 60 height 18
type input "6.00"
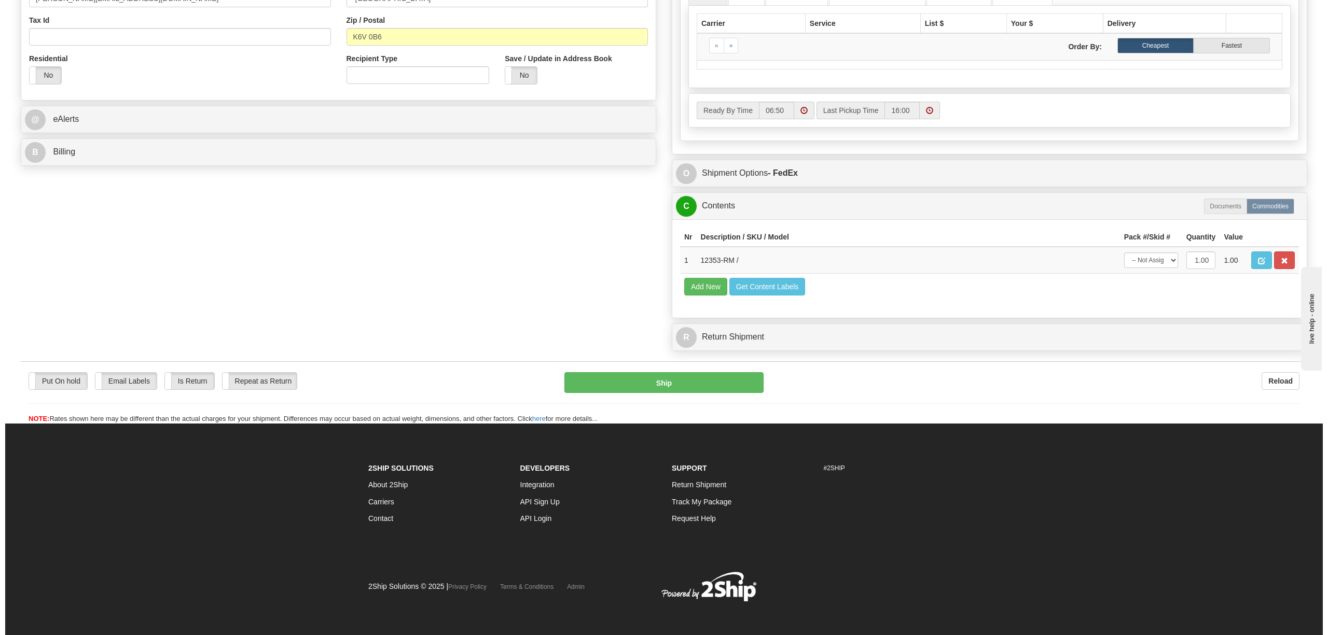
scroll to position [364, 0]
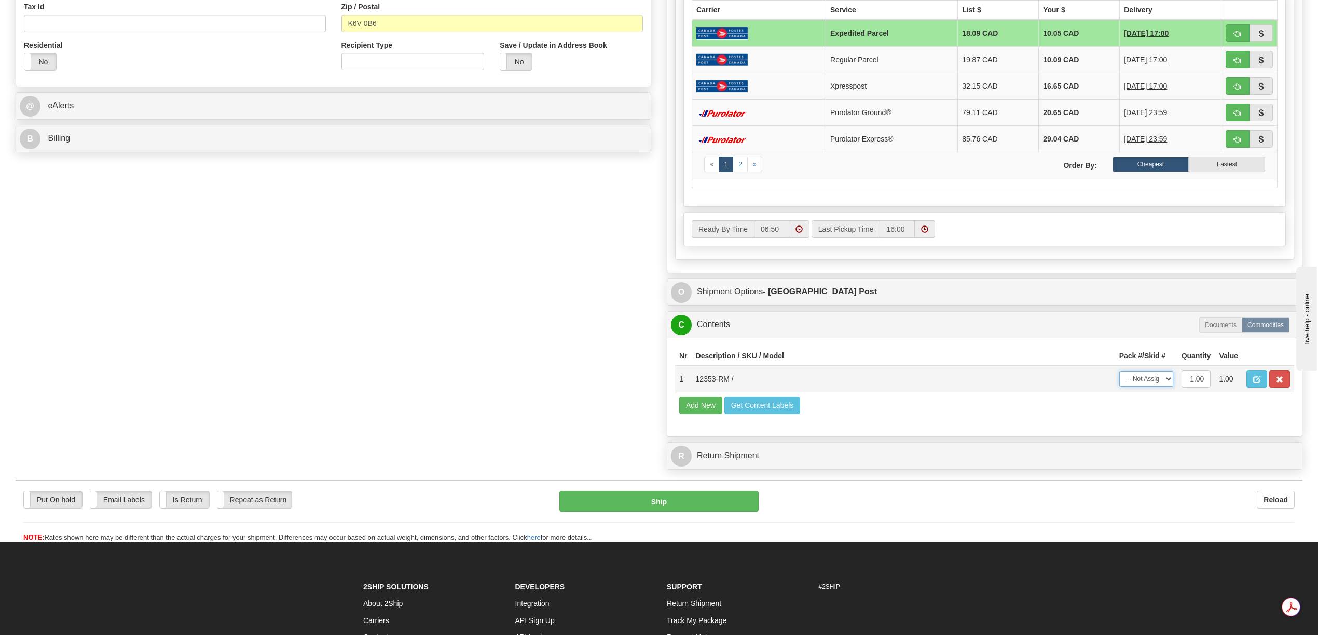
click at [1167, 387] on select "-- Not Assigned -- Package 1" at bounding box center [1146, 379] width 54 height 16
select select "0"
click at [1119, 387] on select "-- Not Assigned -- Package 1" at bounding box center [1146, 379] width 54 height 16
click at [670, 512] on button "Ship" at bounding box center [658, 501] width 199 height 21
type input "DOM.EP"
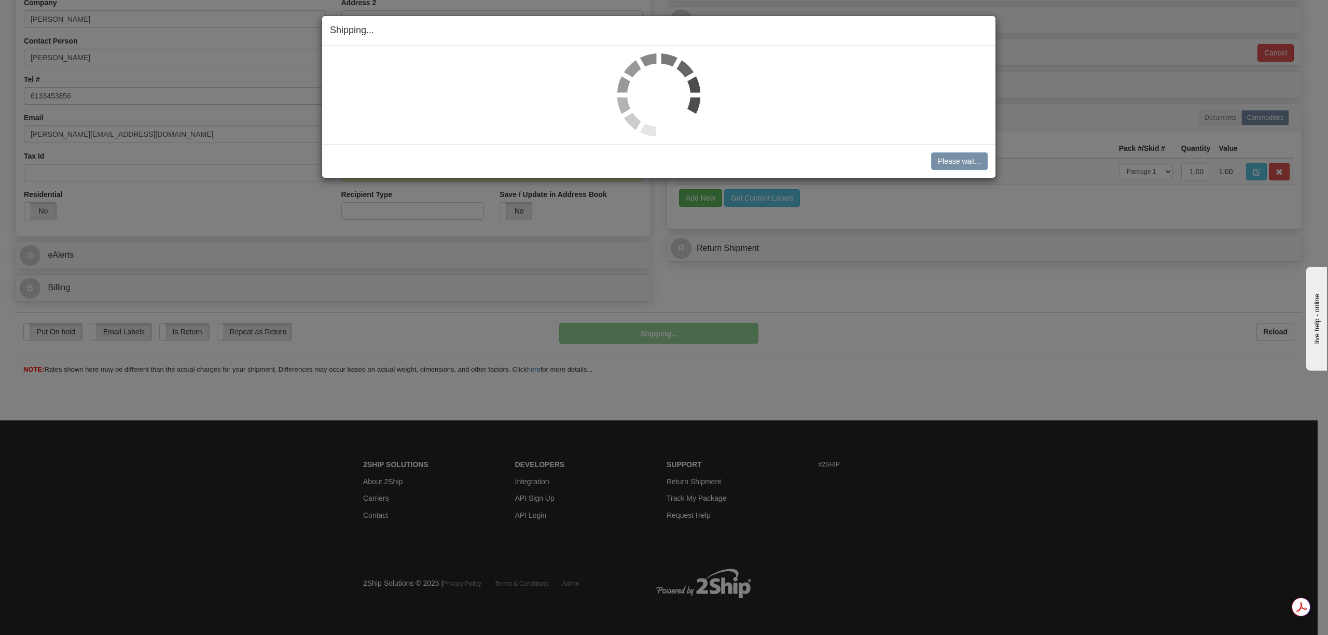
scroll to position [215, 0]
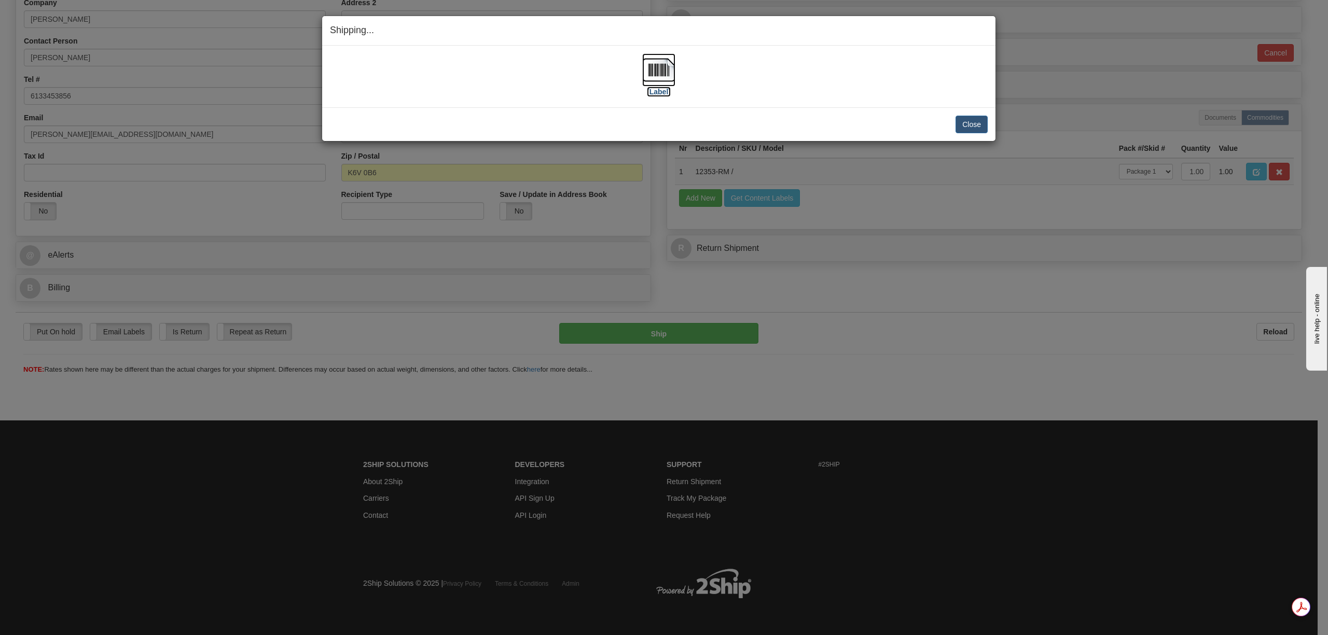
click at [667, 73] on img at bounding box center [658, 69] width 33 height 33
click at [970, 120] on button "Close" at bounding box center [972, 125] width 32 height 18
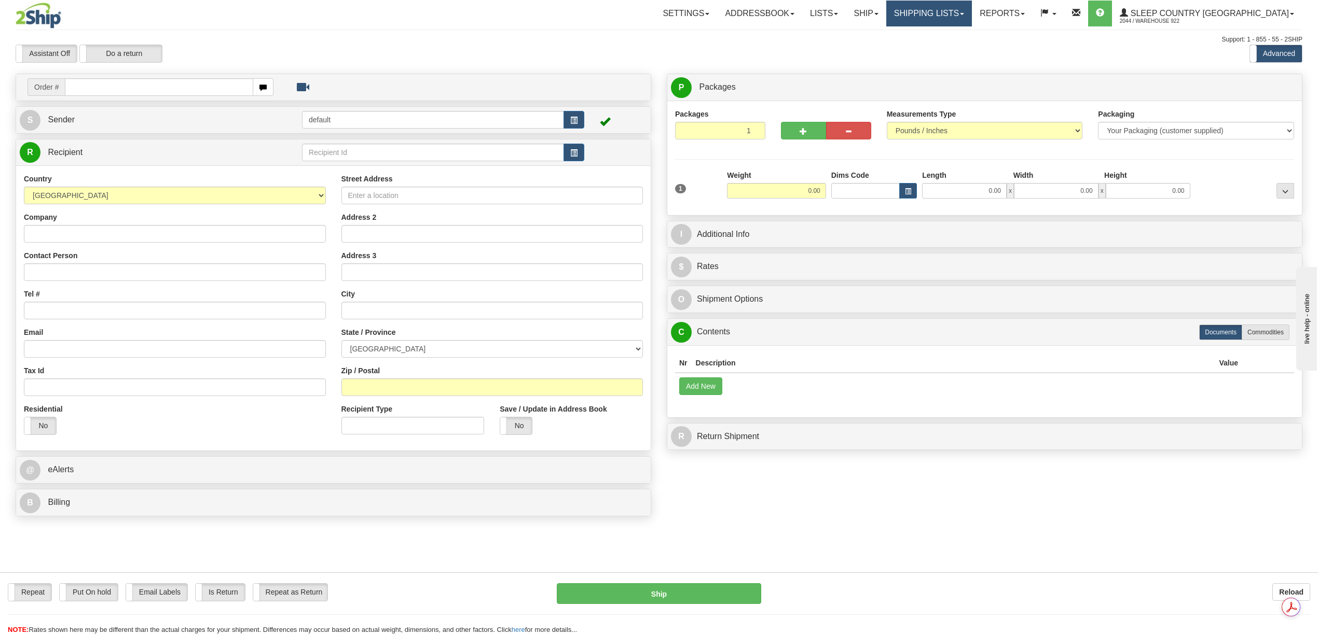
click at [972, 15] on link "Shipping lists" at bounding box center [929, 14] width 86 height 26
click at [971, 36] on link "Current Shipments" at bounding box center [920, 36] width 101 height 13
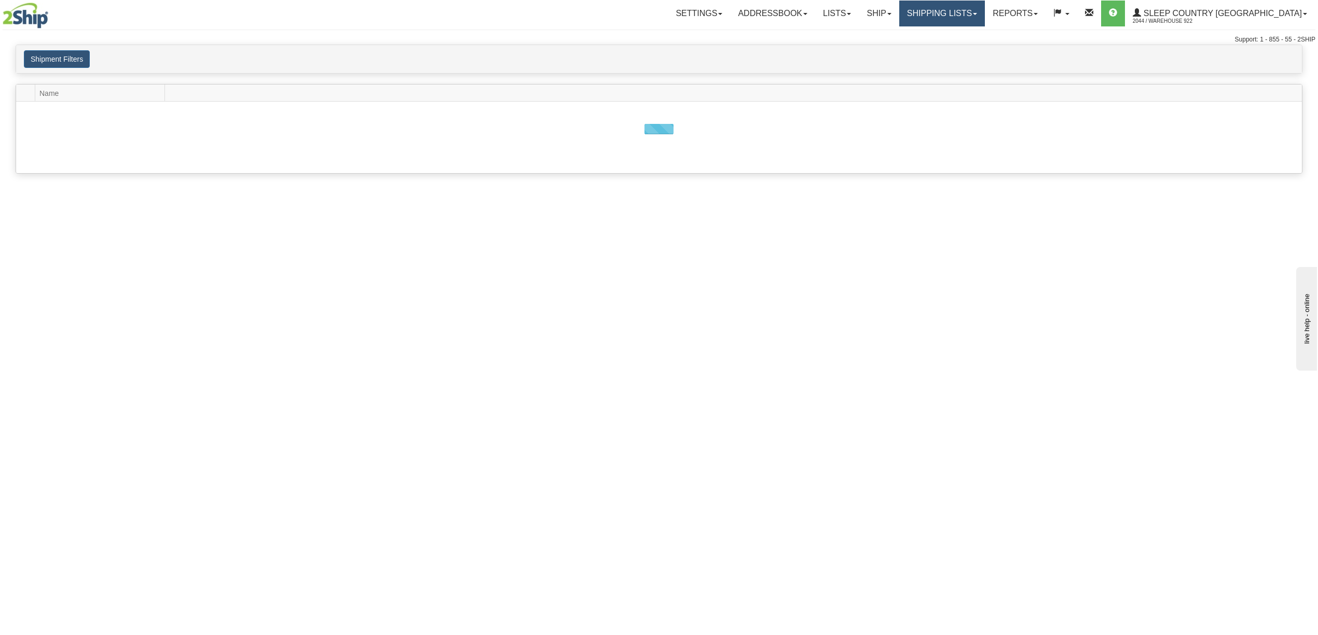
drag, startPoint x: 1013, startPoint y: 8, endPoint x: 1032, endPoint y: 16, distance: 20.0
click at [985, 7] on link "Shipping lists" at bounding box center [942, 14] width 86 height 26
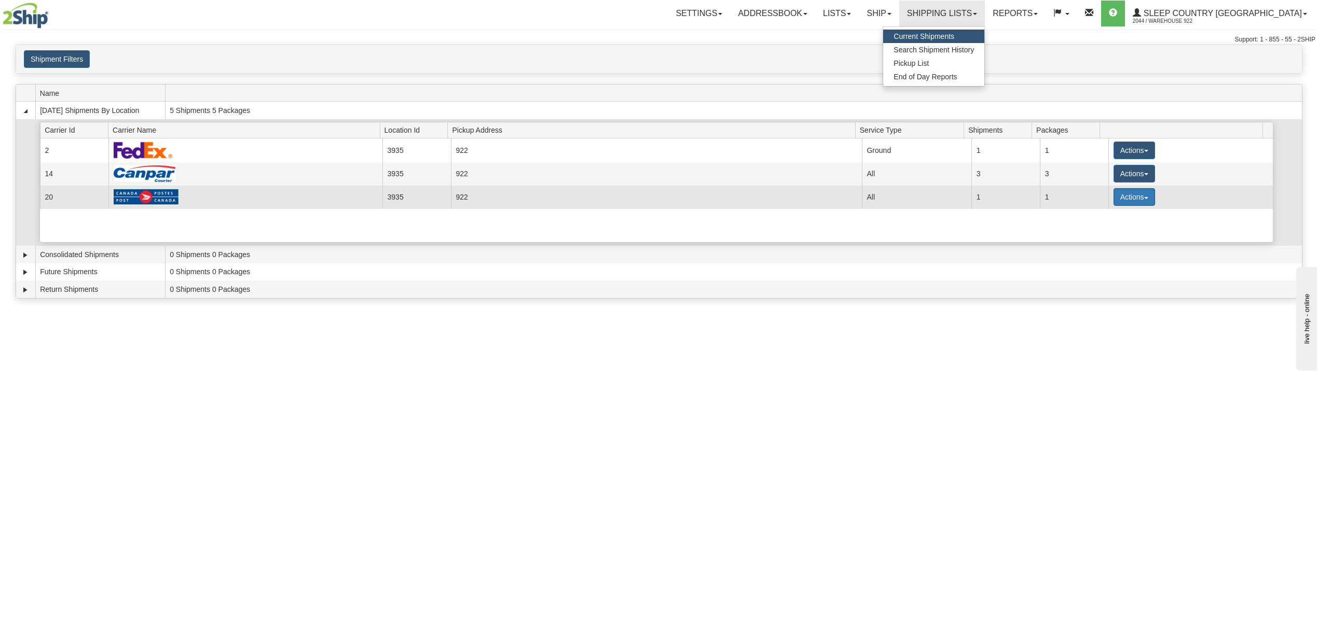
click at [1124, 199] on button "Actions" at bounding box center [1133, 197] width 41 height 18
click at [1116, 216] on link "Details" at bounding box center [1112, 216] width 83 height 13
click at [1144, 199] on span "button" at bounding box center [1146, 198] width 4 height 2
click at [1109, 220] on span "Details" at bounding box center [1096, 216] width 28 height 7
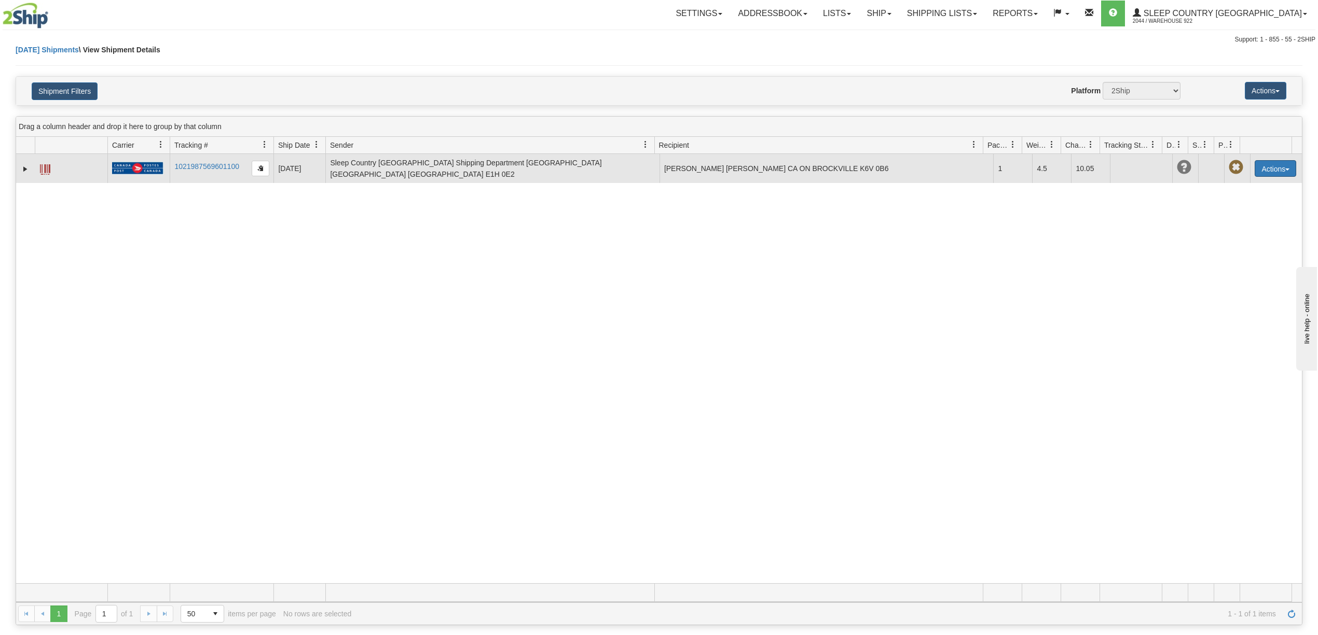
click at [1257, 166] on button "Actions" at bounding box center [1274, 168] width 41 height 17
click at [1246, 191] on link "Edit" at bounding box center [1253, 187] width 83 height 13
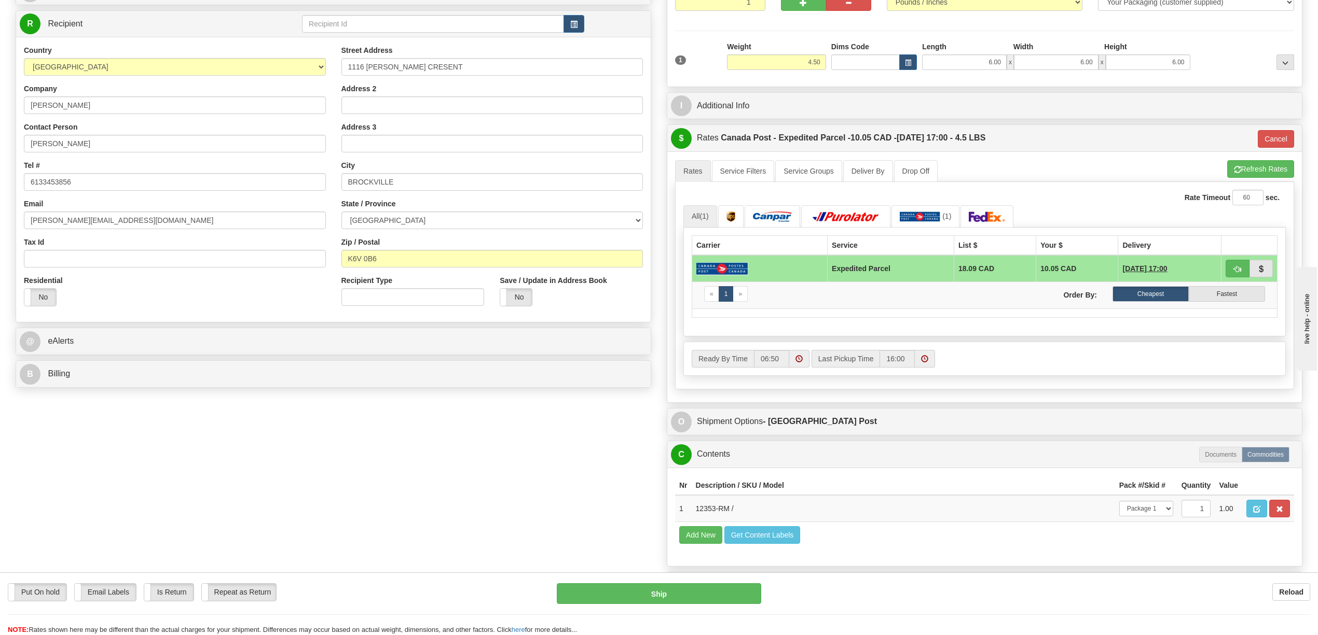
scroll to position [138, 0]
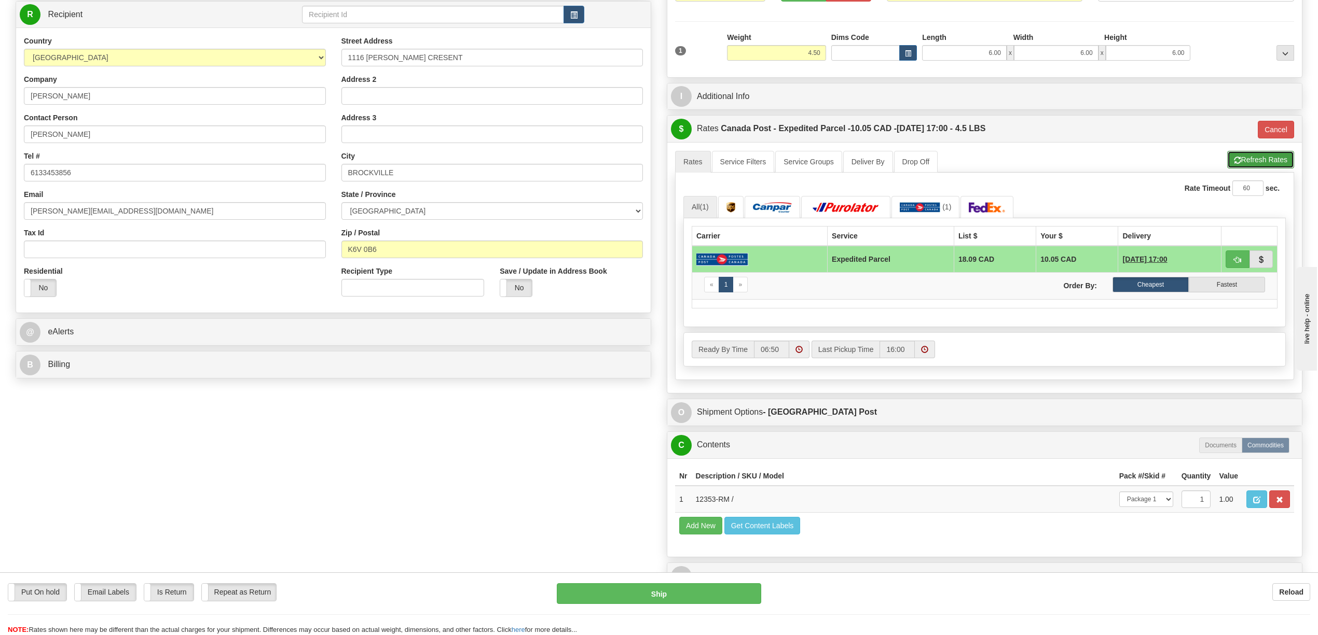
click at [1229, 164] on button "Refresh Rates" at bounding box center [1260, 160] width 67 height 18
type input "DOM.EP"
drag, startPoint x: 988, startPoint y: 53, endPoint x: 1003, endPoint y: 54, distance: 14.6
click at [1003, 54] on input "6.00" at bounding box center [964, 53] width 85 height 16
type input "12.00"
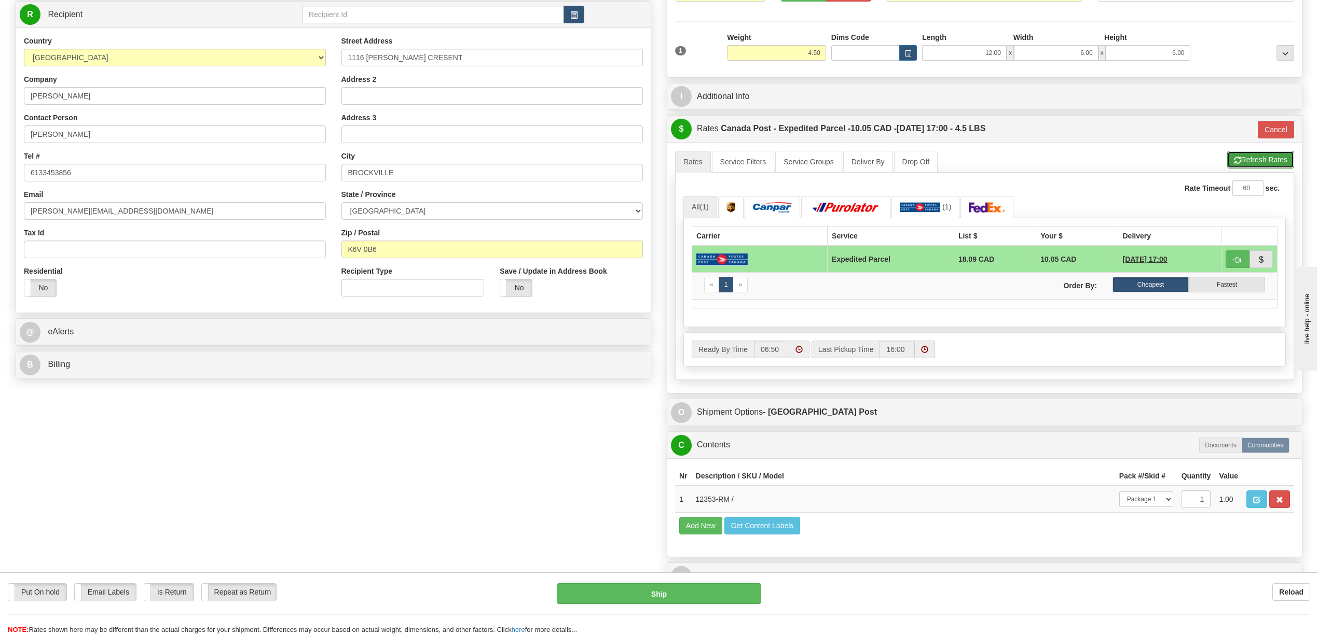
drag, startPoint x: 1258, startPoint y: 159, endPoint x: 1252, endPoint y: 162, distance: 7.4
click at [1258, 159] on button "Refresh Rates" at bounding box center [1260, 160] width 67 height 18
type input "DOM.EP"
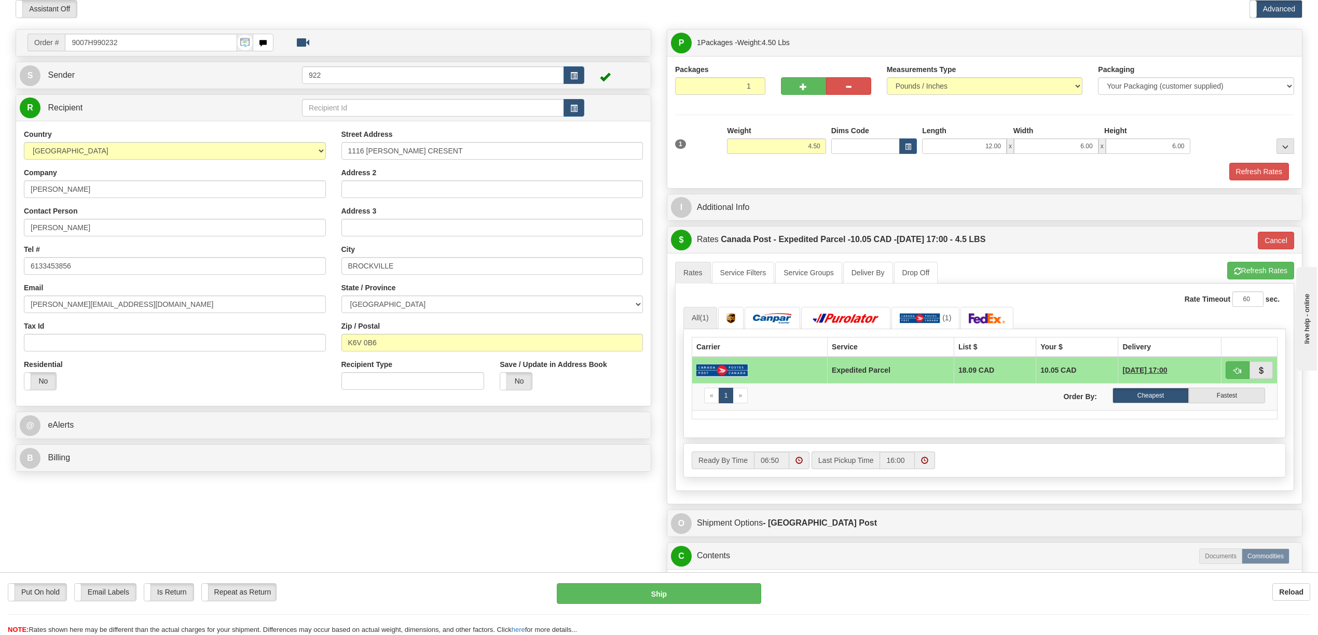
scroll to position [69, 0]
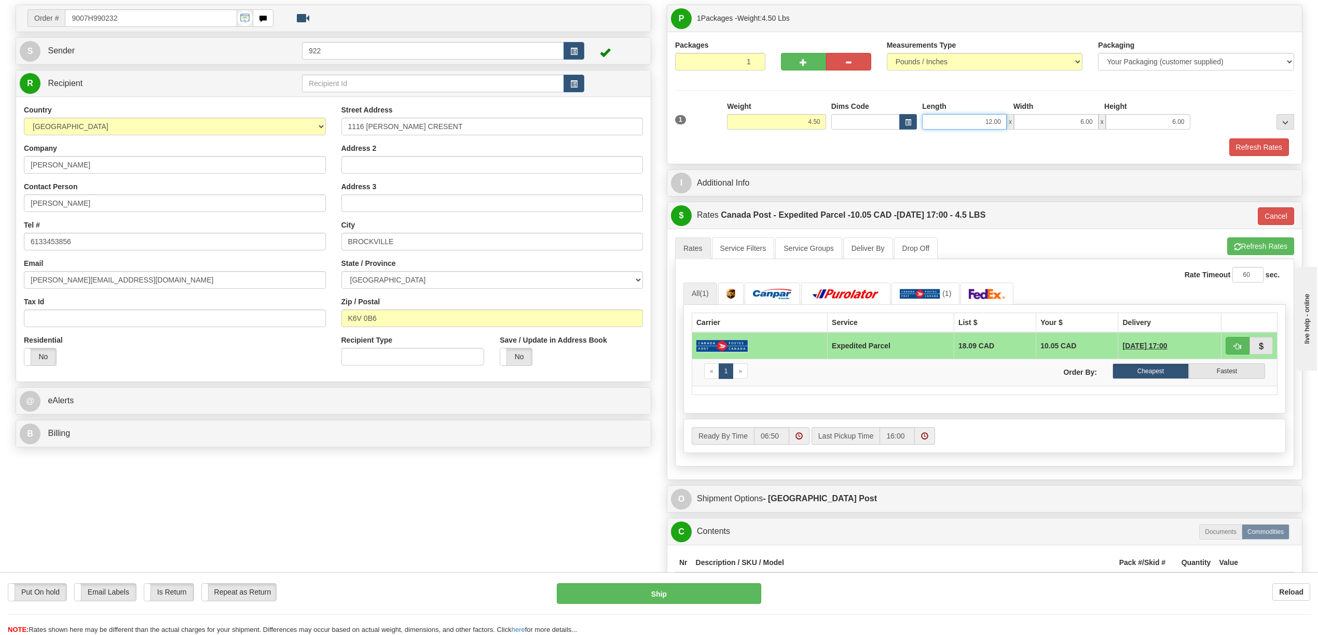
drag, startPoint x: 982, startPoint y: 121, endPoint x: 992, endPoint y: 123, distance: 10.0
click at [992, 123] on input "12.00" at bounding box center [964, 122] width 85 height 16
type input "6.00"
click at [1246, 149] on button "Refresh Rates" at bounding box center [1259, 148] width 60 height 18
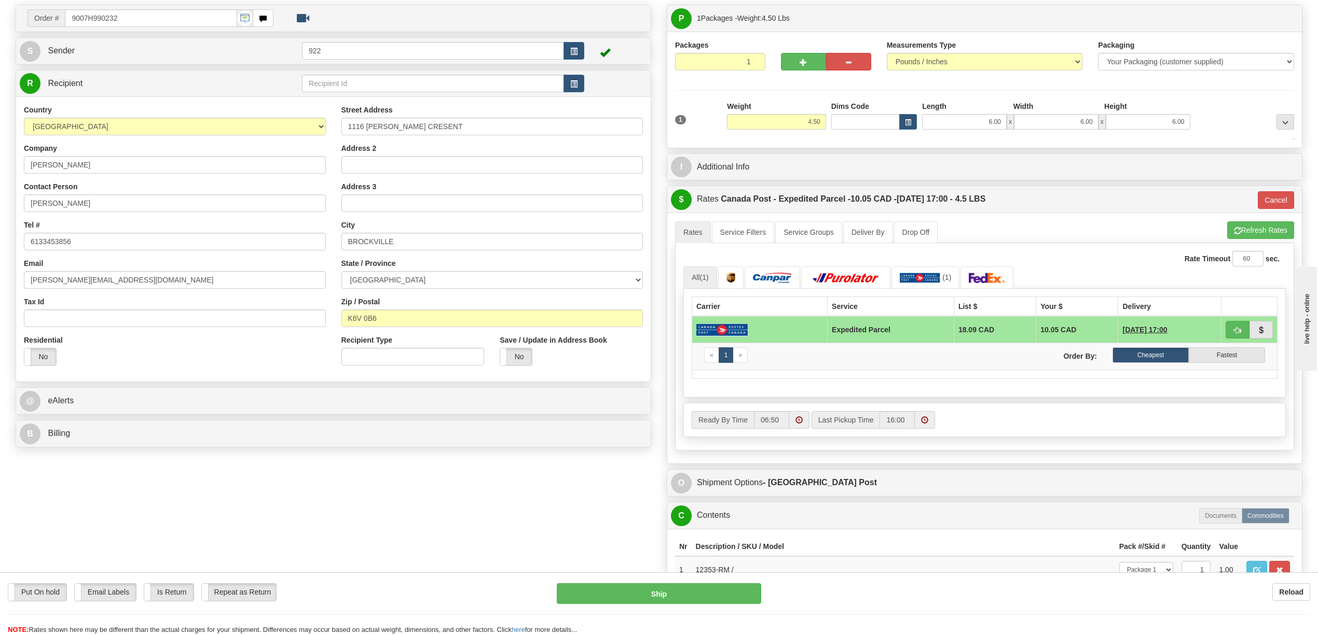
type input "DOM.EP"
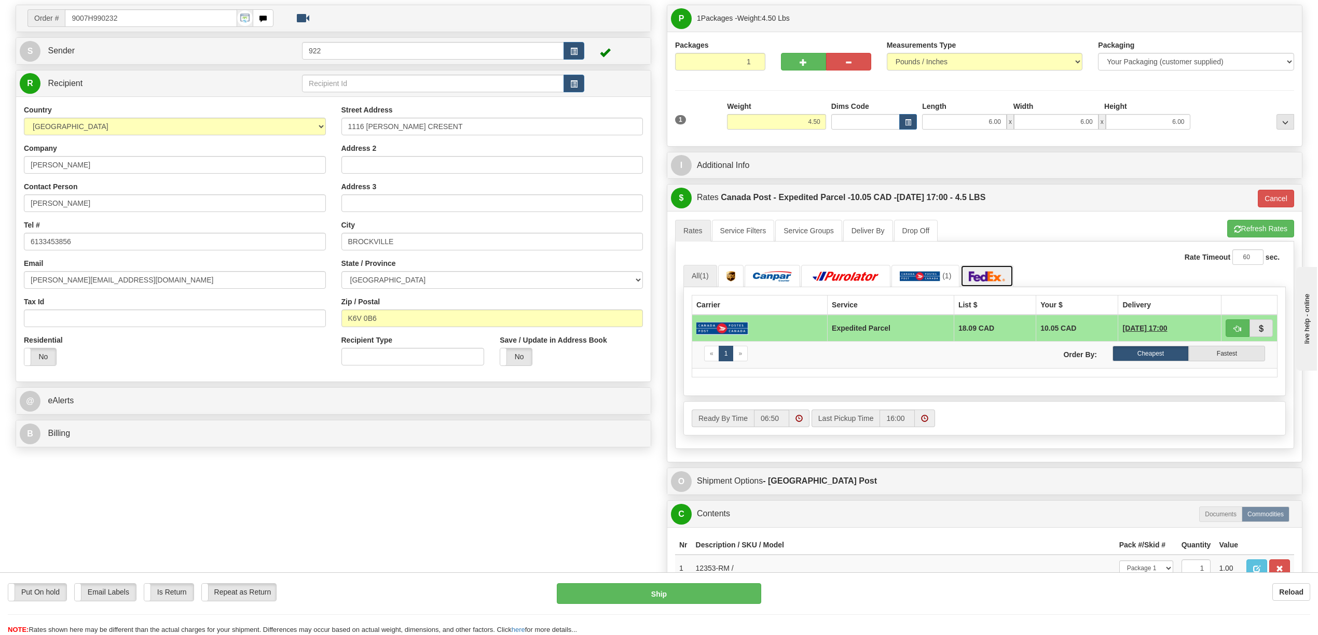
click at [984, 276] on img at bounding box center [986, 276] width 36 height 10
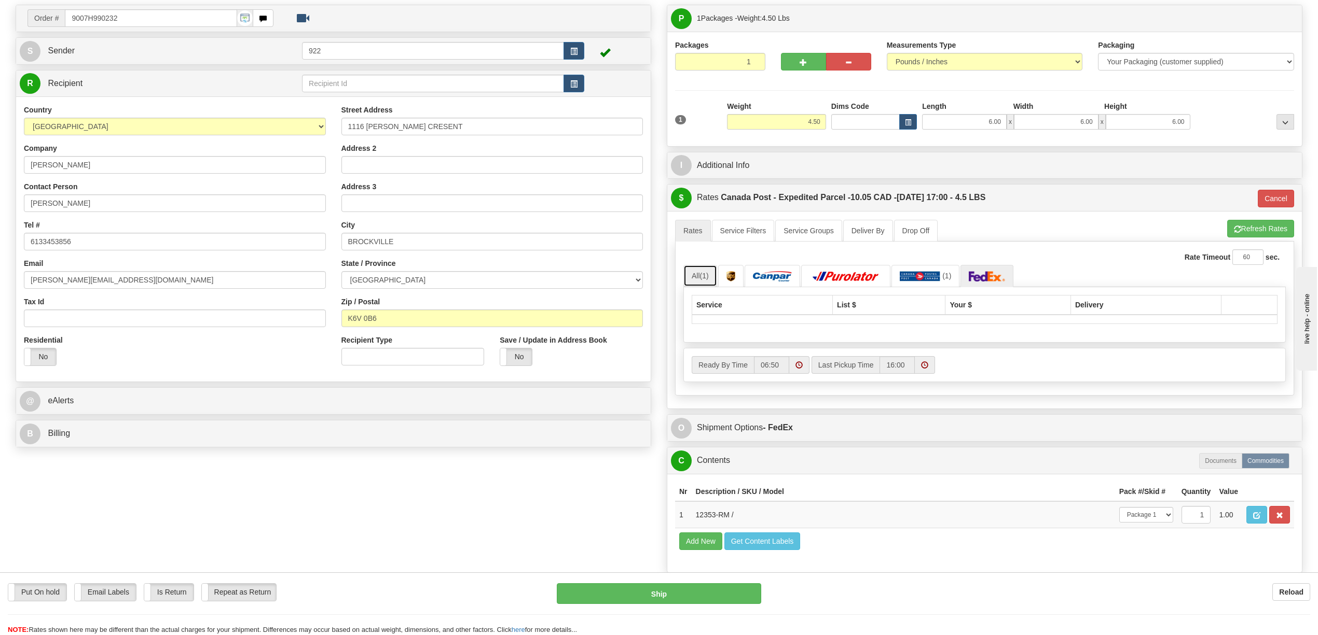
click at [703, 283] on link "All (1)" at bounding box center [700, 276] width 34 height 22
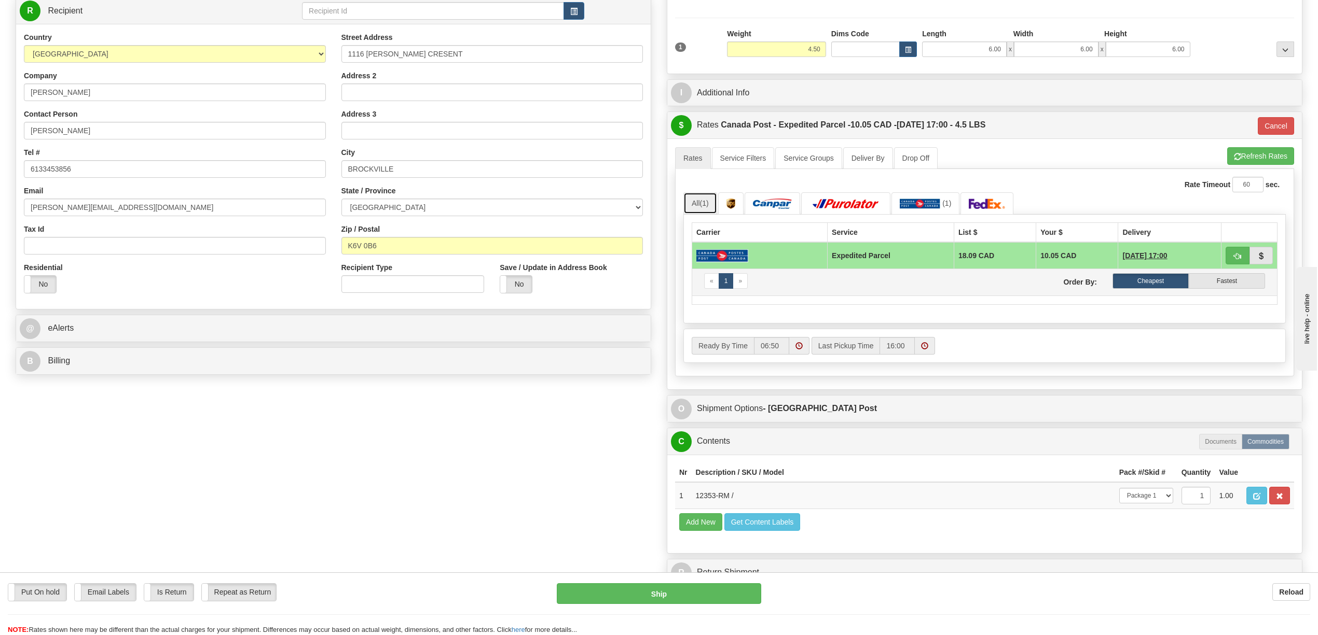
scroll to position [0, 0]
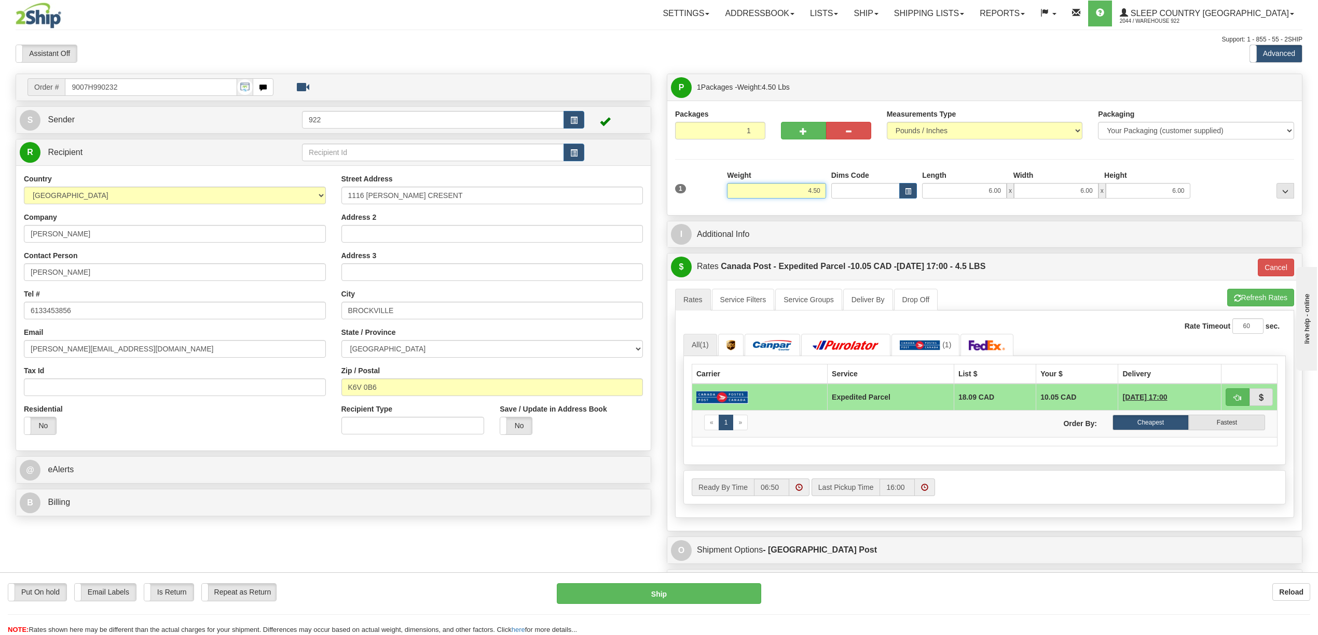
drag, startPoint x: 806, startPoint y: 191, endPoint x: 818, endPoint y: 191, distance: 11.9
click at [818, 191] on input "4.50" at bounding box center [776, 191] width 99 height 16
click at [1249, 300] on li "Refresh Rates Cancel Rating" at bounding box center [1260, 298] width 67 height 18
type input "12.00"
type input "DOM.EP"
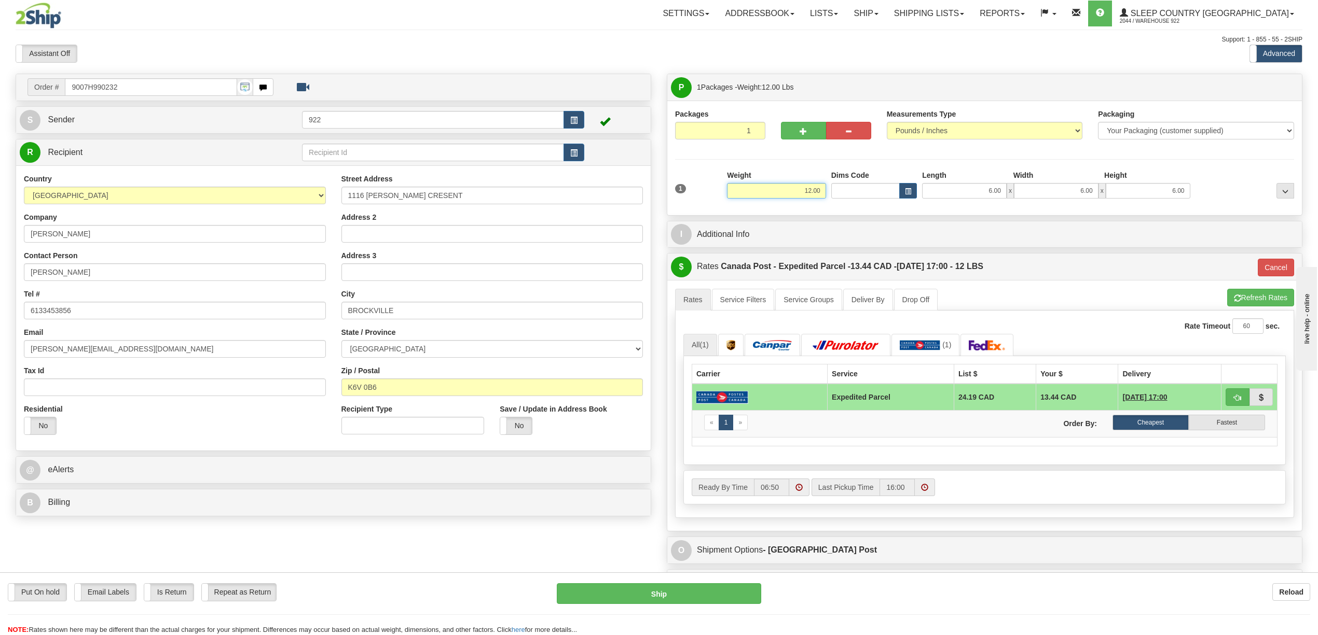
drag, startPoint x: 799, startPoint y: 190, endPoint x: 828, endPoint y: 190, distance: 29.0
click at [828, 190] on div "1 Weight 12.00 Dims Code x x" at bounding box center [984, 188] width 624 height 37
click at [1246, 295] on li "Refresh Rates Cancel Rating" at bounding box center [1260, 298] width 67 height 18
type input "30.00"
type input "DOM.EP"
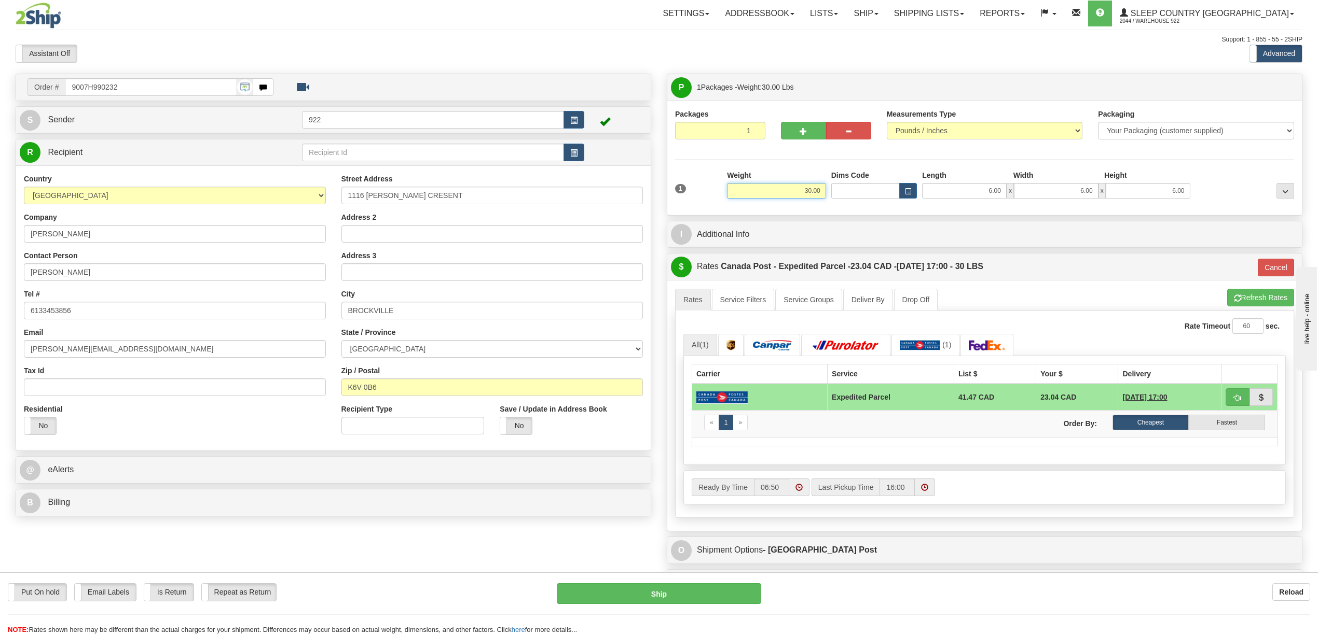
drag, startPoint x: 798, startPoint y: 193, endPoint x: 822, endPoint y: 192, distance: 23.9
click at [822, 192] on input "30.00" at bounding box center [776, 191] width 99 height 16
type input "5.00"
type input "DOM.EP"
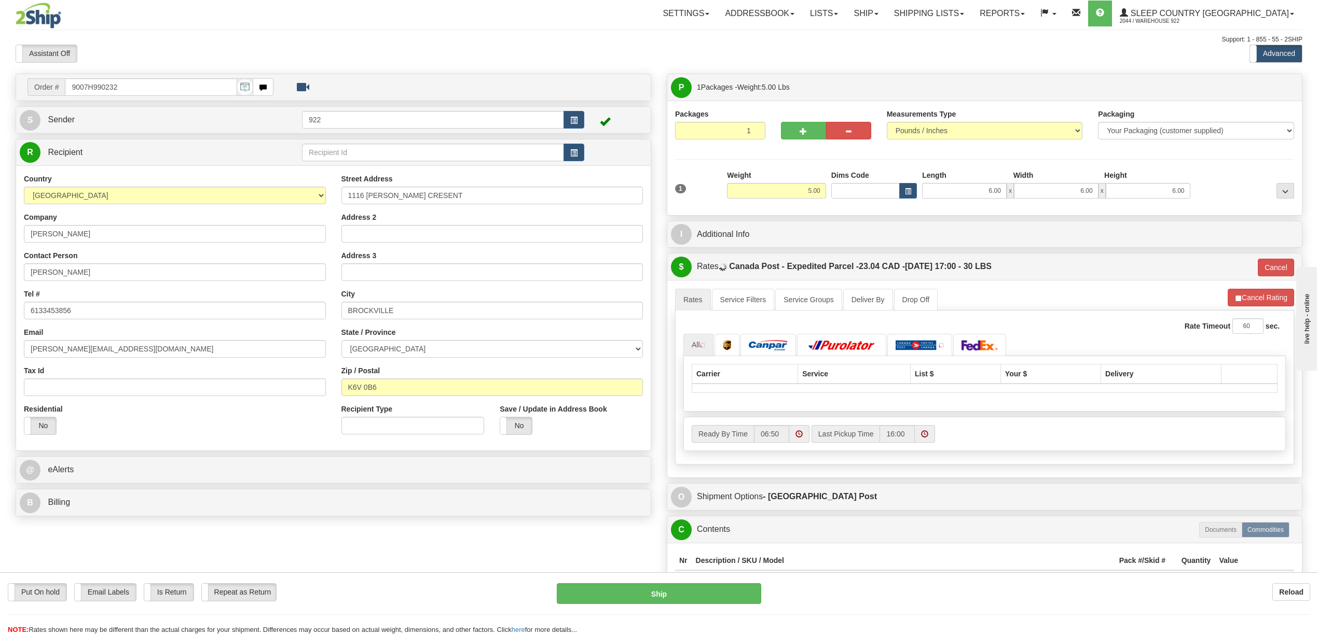
click at [1155, 256] on div "$ Rates Canada Post - Expedited Parcel - 23.04 CAD - [DATE] 17:00 - 30 LBS Canc…" at bounding box center [984, 267] width 634 height 26
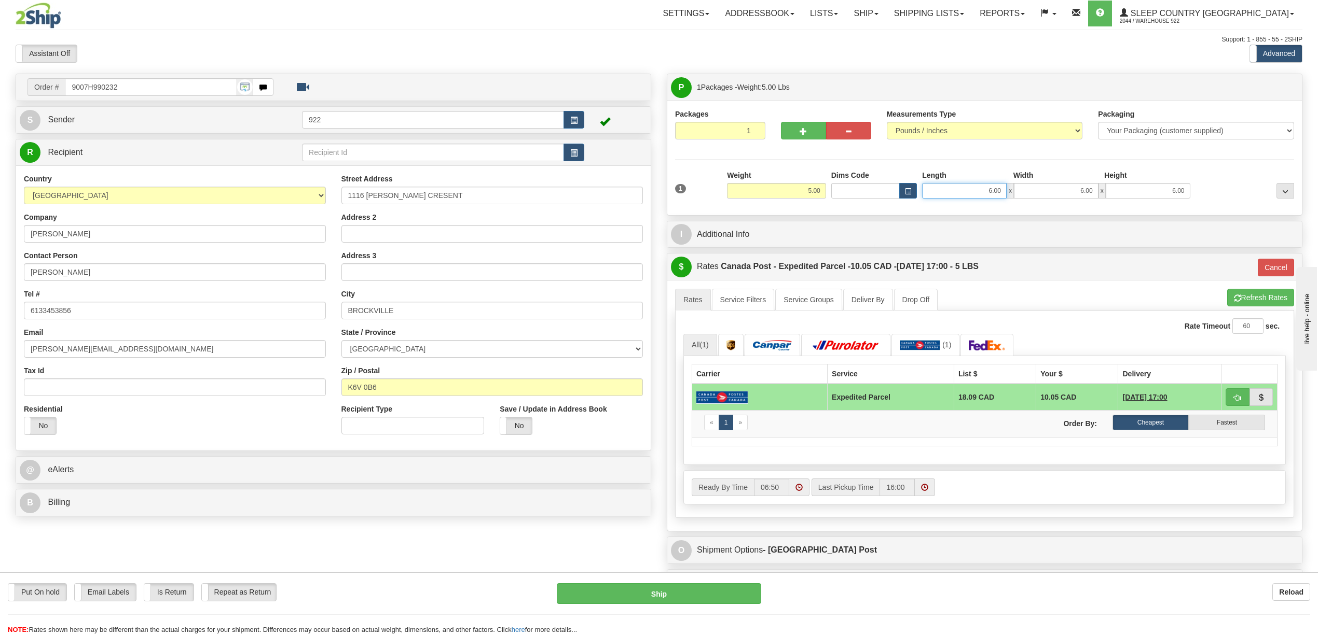
drag, startPoint x: 984, startPoint y: 191, endPoint x: 1021, endPoint y: 191, distance: 37.9
click at [1021, 191] on div "6.00 x 6.00 x 6.00" at bounding box center [1056, 191] width 268 height 16
type input "12.00"
click at [1061, 195] on input "6.00" at bounding box center [1056, 191] width 85 height 16
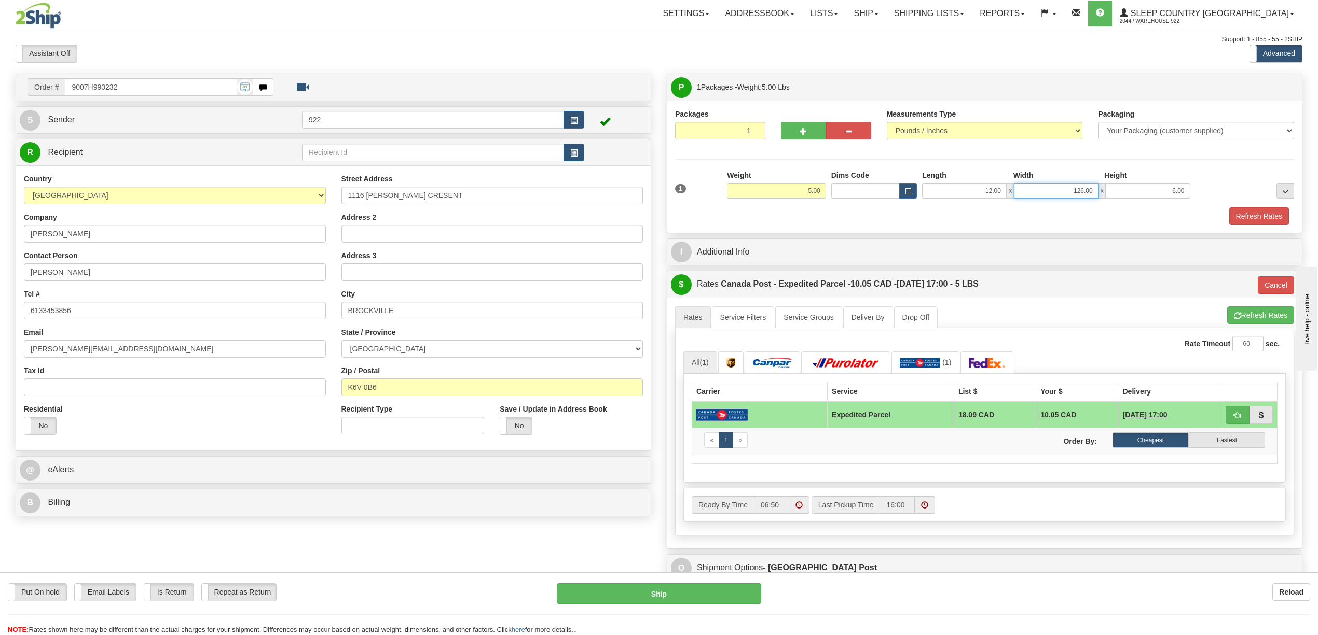
drag, startPoint x: 1069, startPoint y: 195, endPoint x: 1098, endPoint y: 193, distance: 29.1
click at [1098, 193] on input "126.00" at bounding box center [1056, 191] width 85 height 16
type input "12.00"
drag, startPoint x: 1187, startPoint y: 192, endPoint x: 1206, endPoint y: 193, distance: 19.2
click at [1206, 193] on div "1 Weight 5.00 Dims Code x x" at bounding box center [984, 188] width 624 height 37
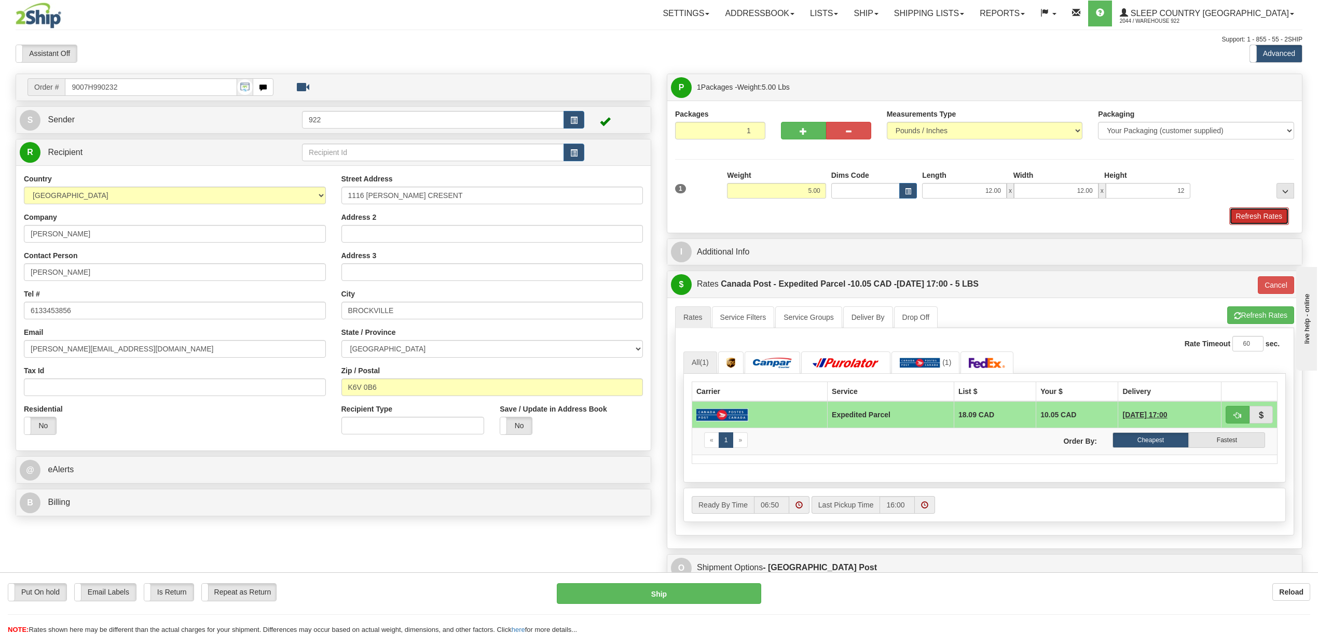
type input "12.00"
click at [1256, 216] on button "Refresh Rates" at bounding box center [1259, 216] width 60 height 18
type input "DOM.EP"
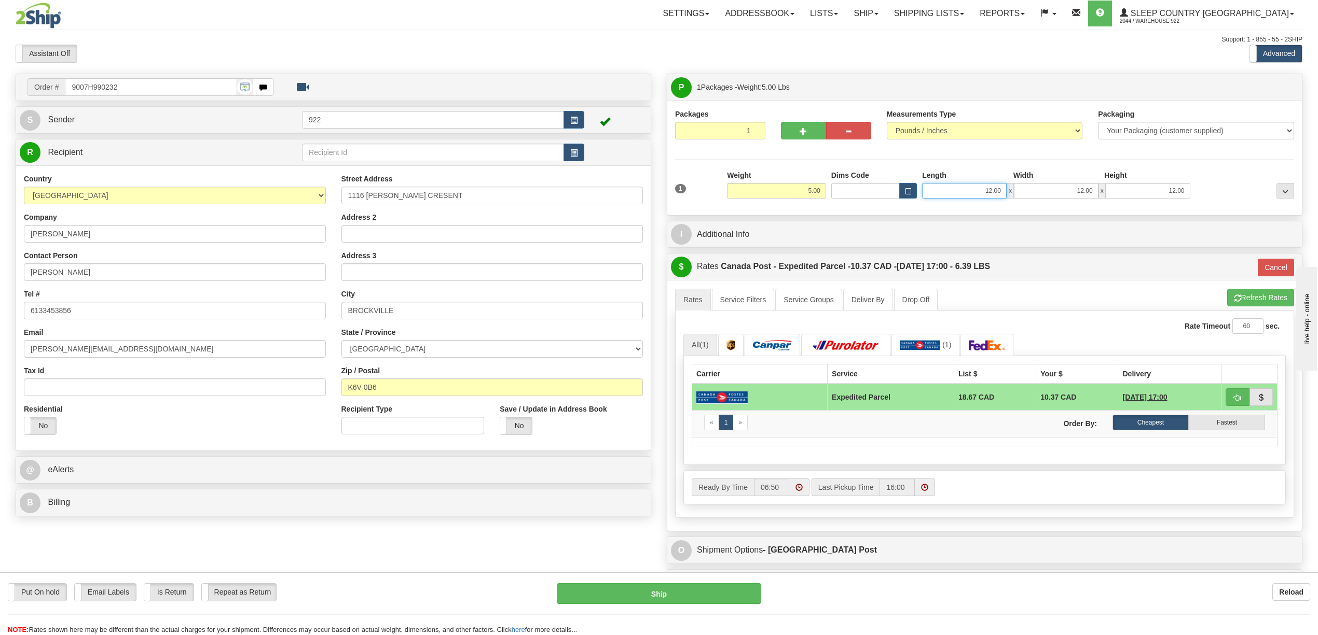
drag, startPoint x: 984, startPoint y: 194, endPoint x: 1002, endPoint y: 195, distance: 18.7
click at [1002, 195] on input "12.00" at bounding box center [964, 191] width 85 height 16
type input "6.00"
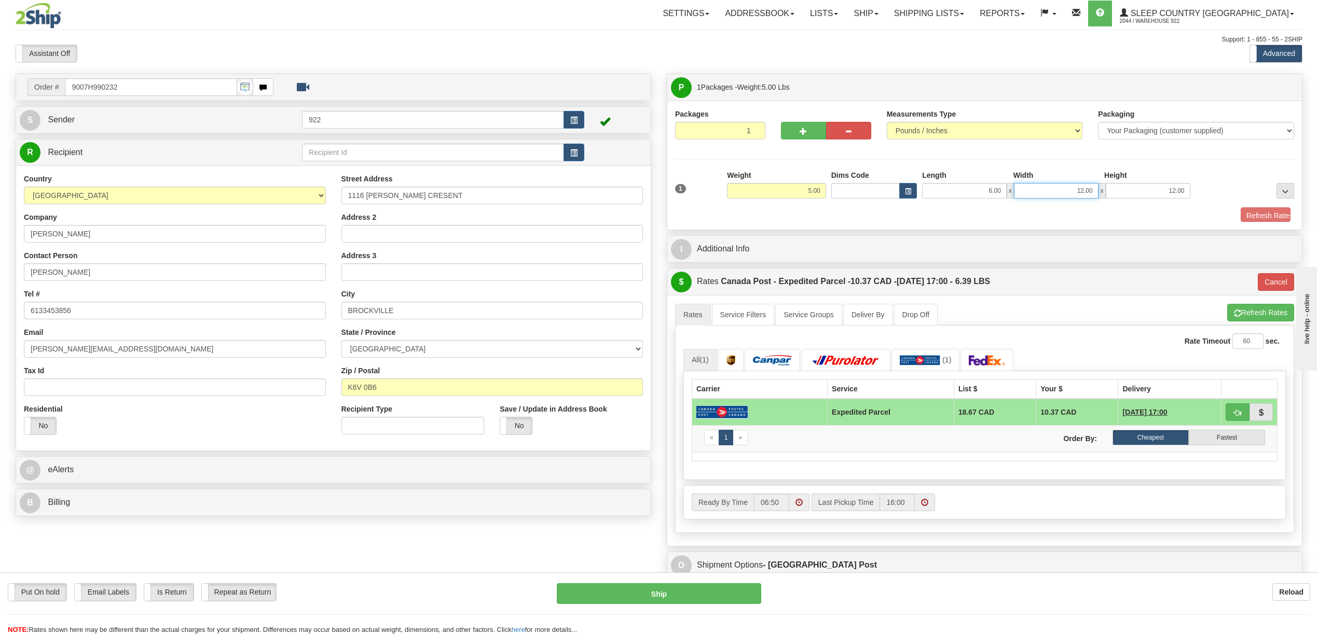
drag, startPoint x: 1068, startPoint y: 191, endPoint x: 1107, endPoint y: 196, distance: 39.7
click at [1107, 196] on div "6.00 x 12.00 x 12.00" at bounding box center [1056, 191] width 268 height 16
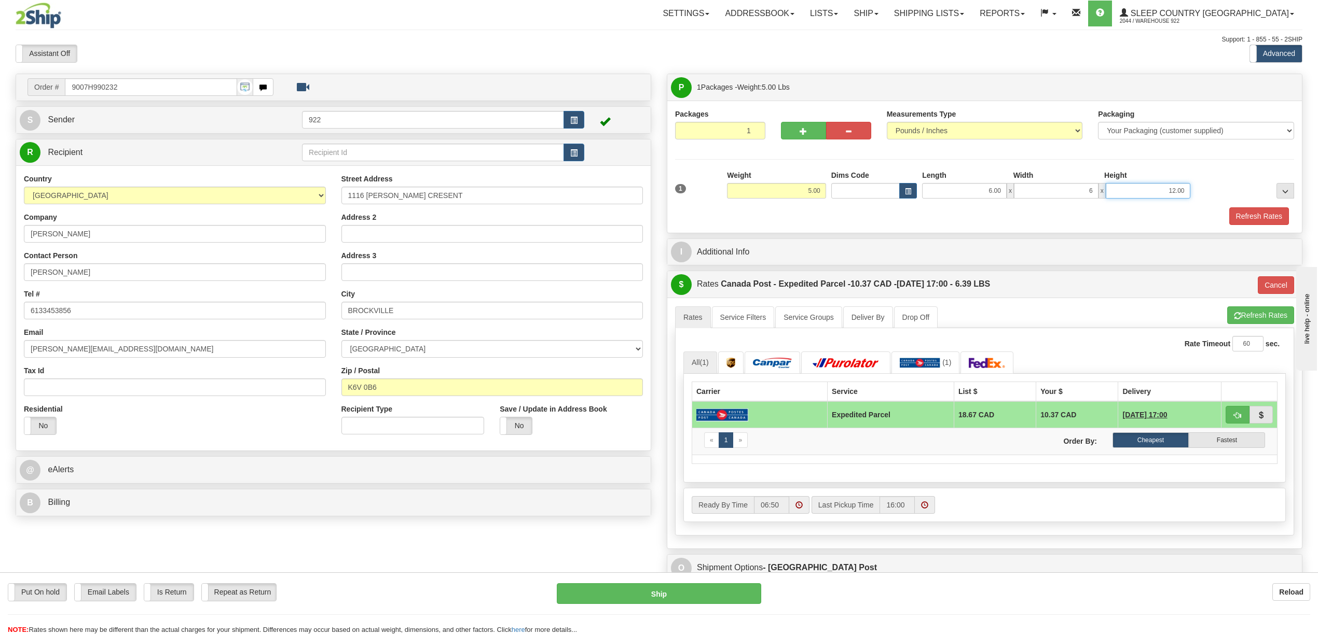
type input "6.00"
drag, startPoint x: 1132, startPoint y: 191, endPoint x: 1218, endPoint y: 200, distance: 86.5
click at [1218, 200] on div "1 Weight 5.00 Dims Code 6.00" at bounding box center [984, 188] width 624 height 37
type input "6.00"
click at [1238, 216] on button "Refresh Rates" at bounding box center [1259, 216] width 60 height 18
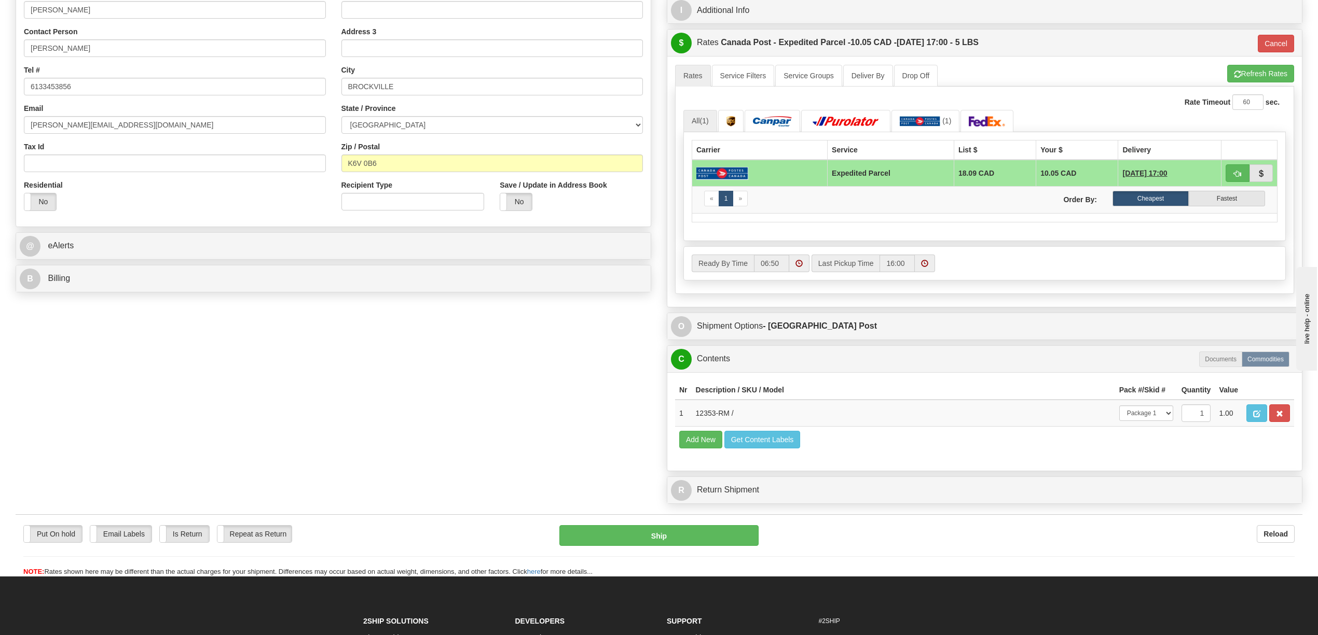
scroll to position [276, 0]
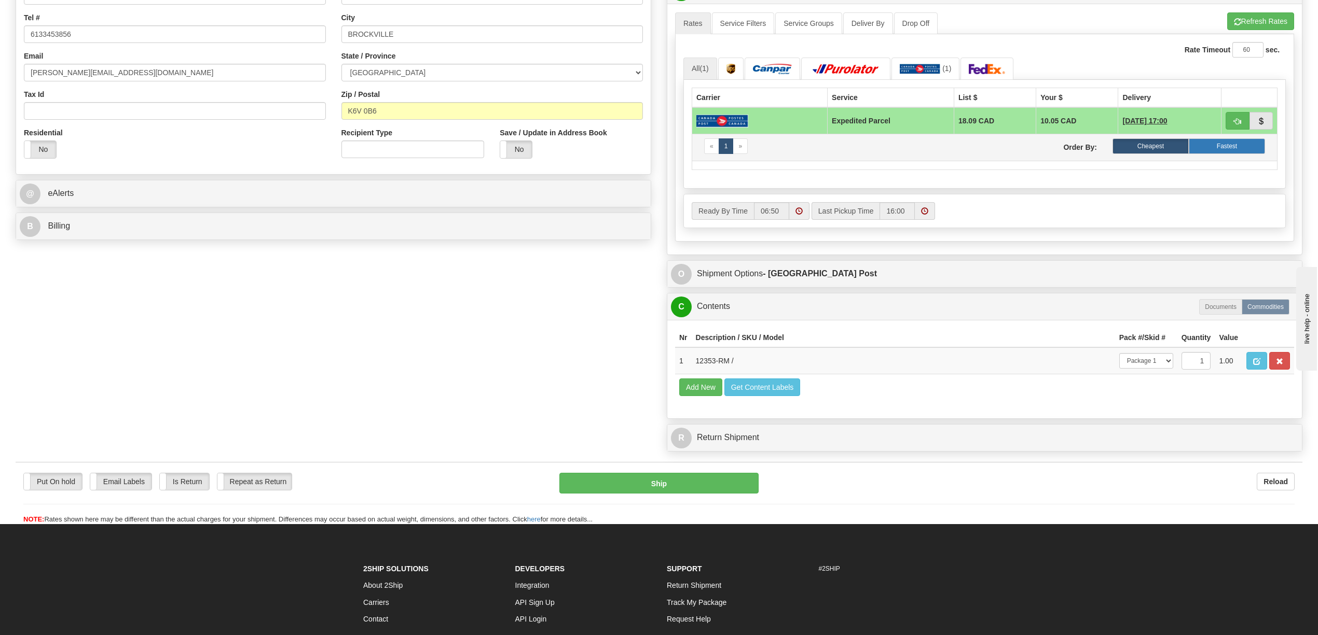
click at [1207, 150] on label "Fastest" at bounding box center [1226, 147] width 76 height 16
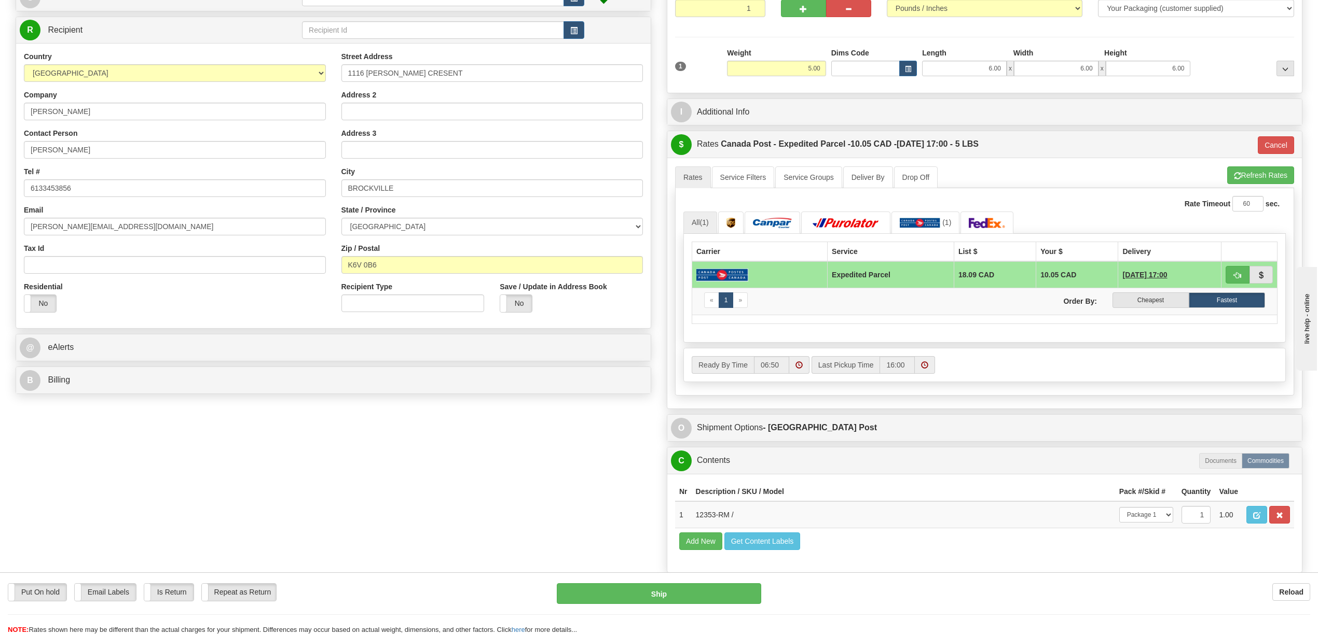
scroll to position [69, 0]
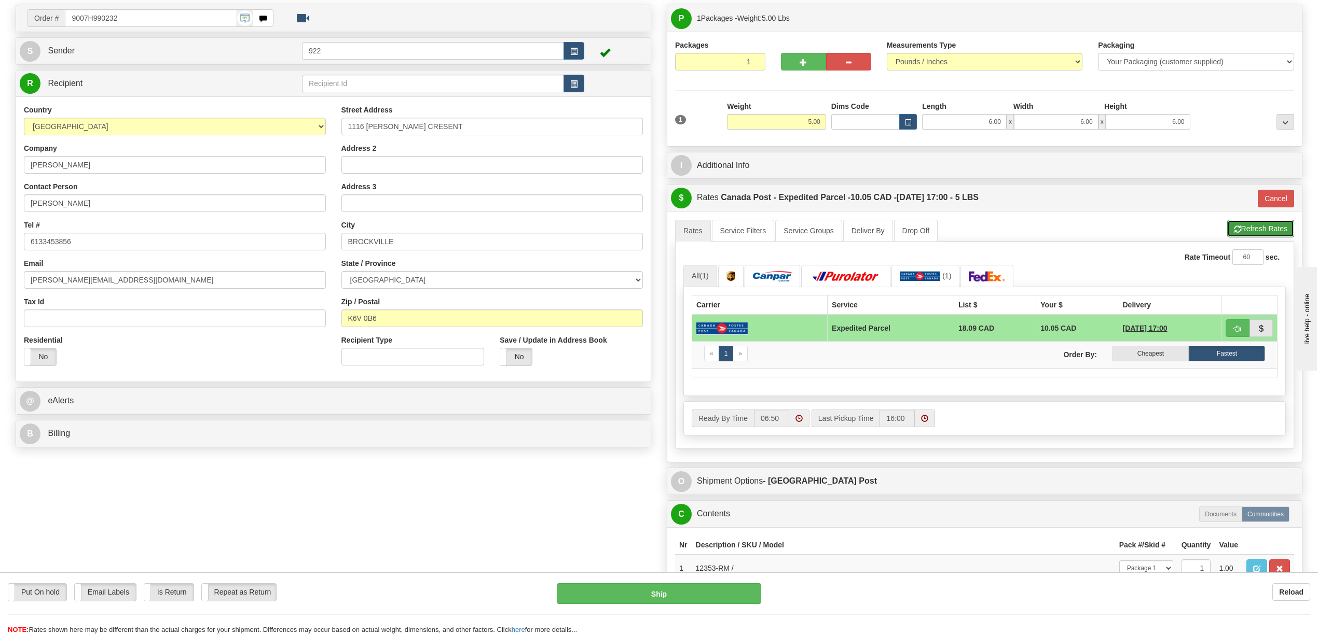
click at [1248, 229] on button "Refresh Rates" at bounding box center [1260, 229] width 67 height 18
type input "DOM.EP"
click at [1212, 355] on label "Fastest" at bounding box center [1226, 354] width 76 height 16
click at [1163, 361] on label "Cheapest" at bounding box center [1150, 354] width 76 height 16
click at [1150, 407] on div "Ready By Time 06:50 Last Pickup Time 16:00" at bounding box center [984, 418] width 601 height 33
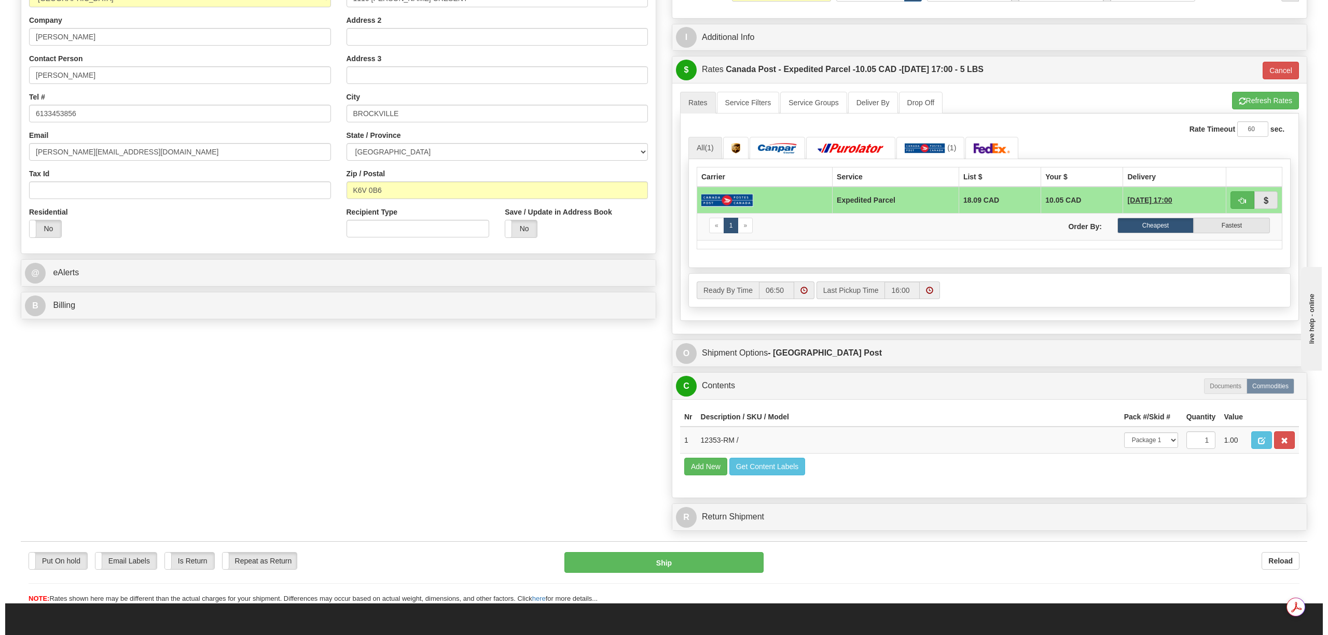
scroll to position [207, 0]
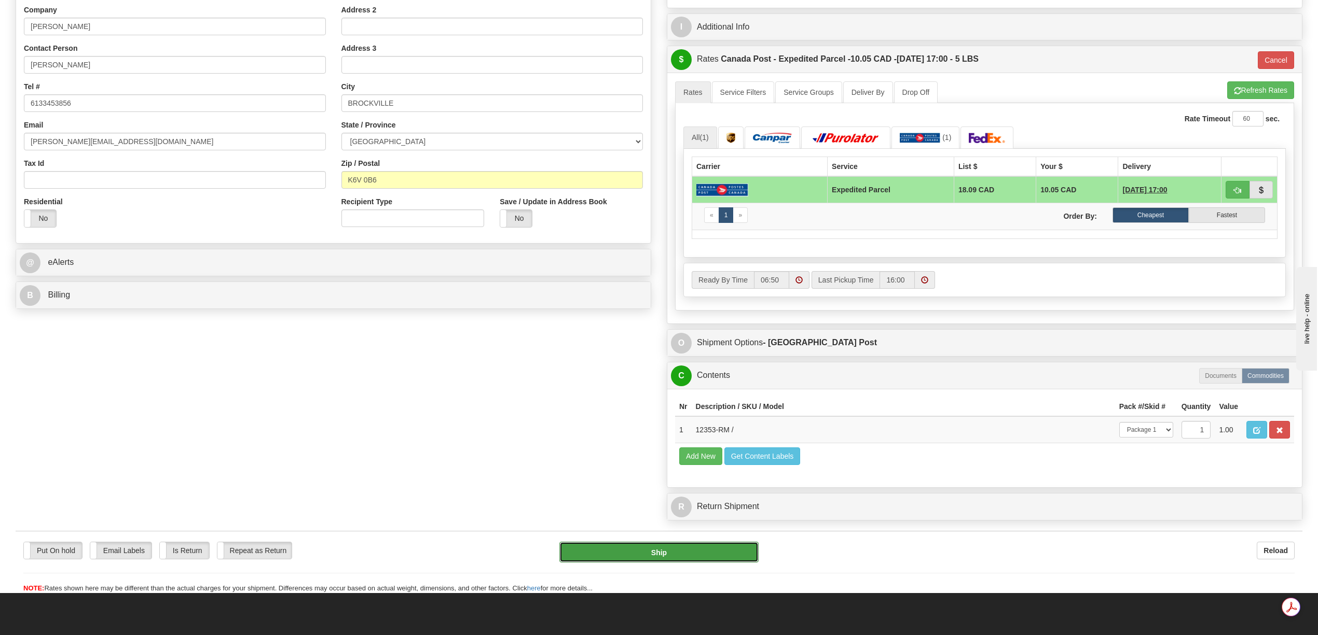
click at [683, 563] on button "Ship" at bounding box center [658, 552] width 199 height 21
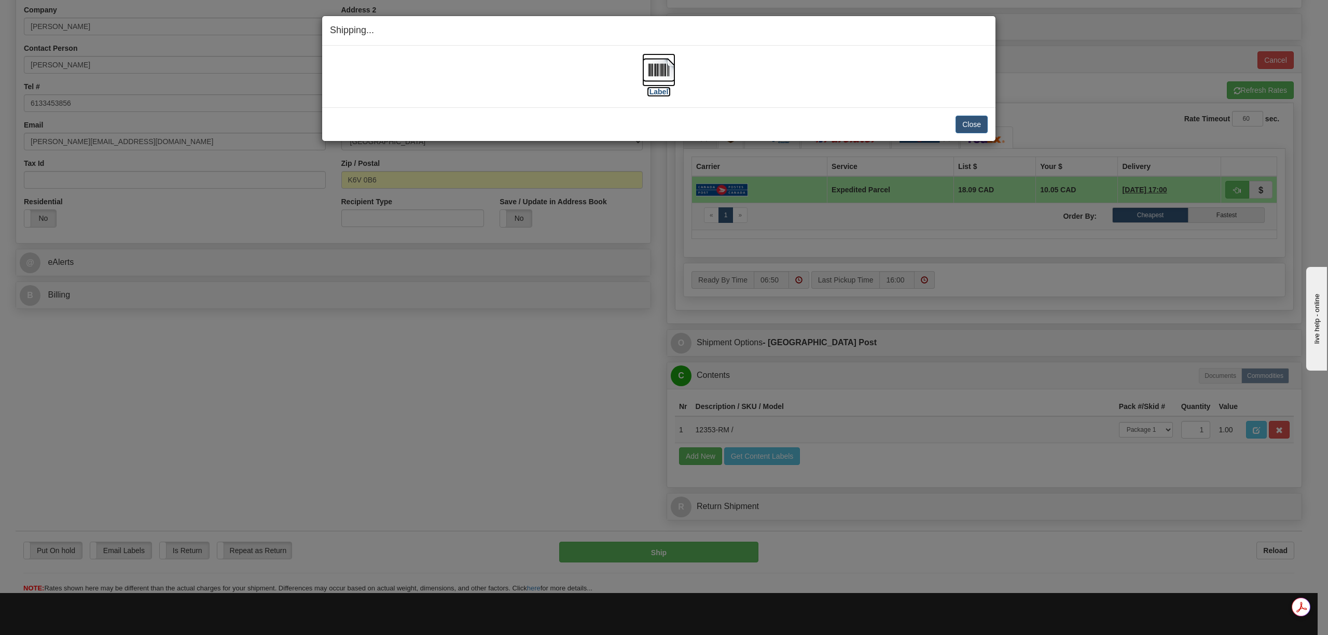
click at [664, 70] on img at bounding box center [658, 69] width 33 height 33
click at [975, 122] on button "Close" at bounding box center [972, 125] width 32 height 18
